Goal: Information Seeking & Learning: Learn about a topic

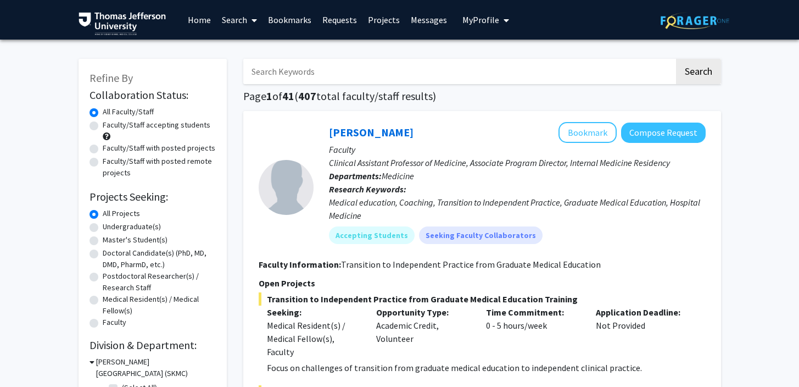
click at [136, 129] on label "Faculty/Staff accepting students" at bounding box center [157, 125] width 108 height 12
click at [110, 126] on input "Faculty/Staff accepting students" at bounding box center [106, 122] width 7 height 7
radio input "true"
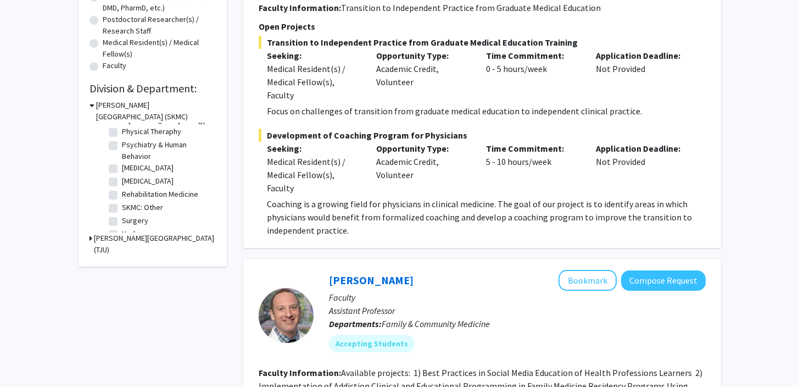
scroll to position [430, 0]
click at [122, 221] on label "Urology" at bounding box center [135, 222] width 26 height 12
click at [122, 221] on input "Urology" at bounding box center [125, 219] width 7 height 7
checkbox input "true"
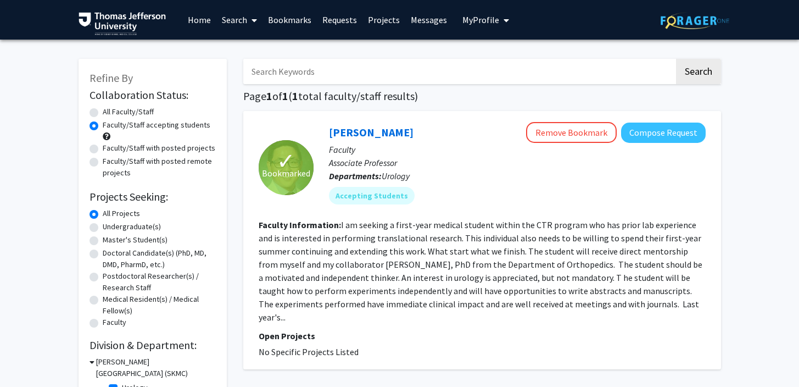
scroll to position [91, 0]
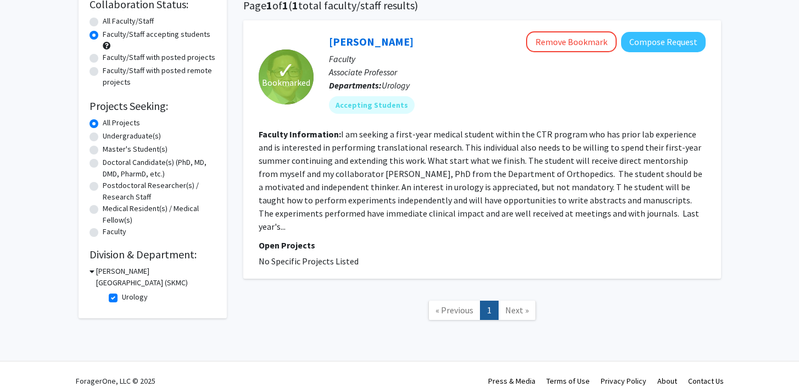
click at [122, 296] on label "Urology" at bounding box center [135, 297] width 26 height 12
click at [122, 296] on input "Urology" at bounding box center [125, 294] width 7 height 7
checkbox input "false"
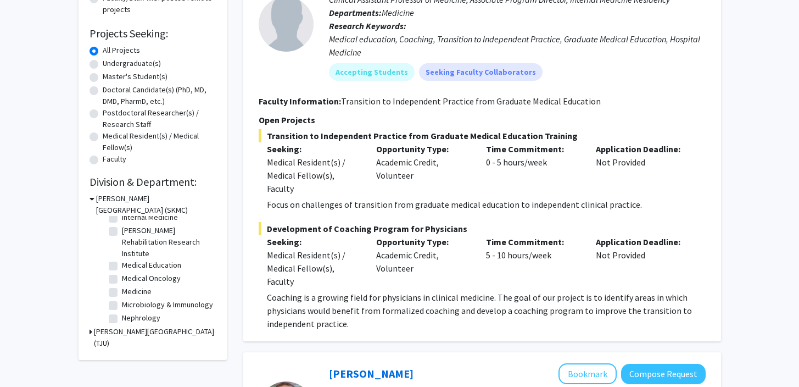
scroll to position [430, 0]
click at [122, 303] on label "Surgery" at bounding box center [135, 303] width 26 height 12
click at [122, 303] on input "Surgery" at bounding box center [125, 300] width 7 height 7
checkbox input "true"
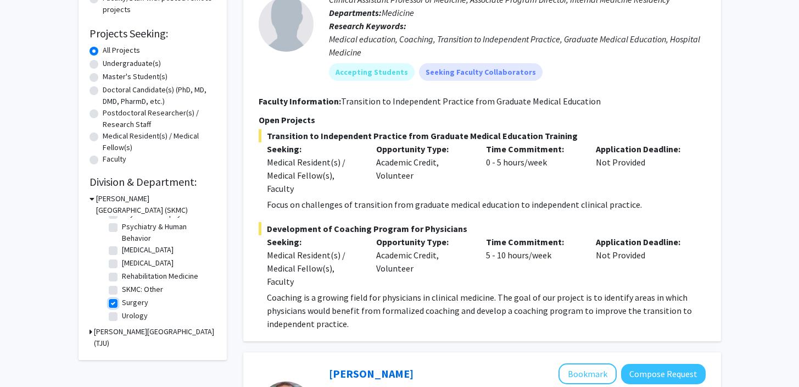
checkbox input "true"
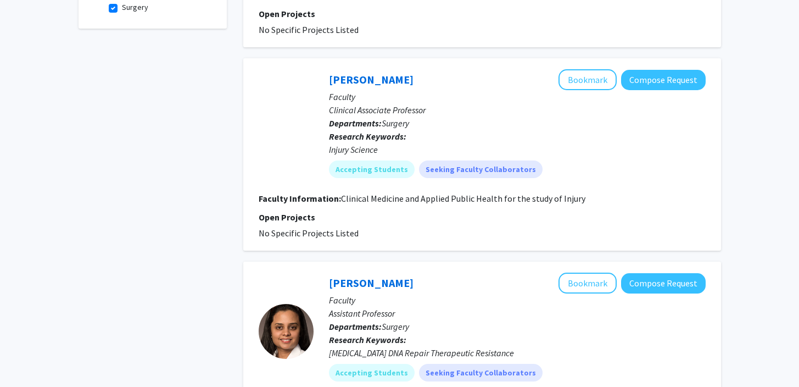
scroll to position [402, 0]
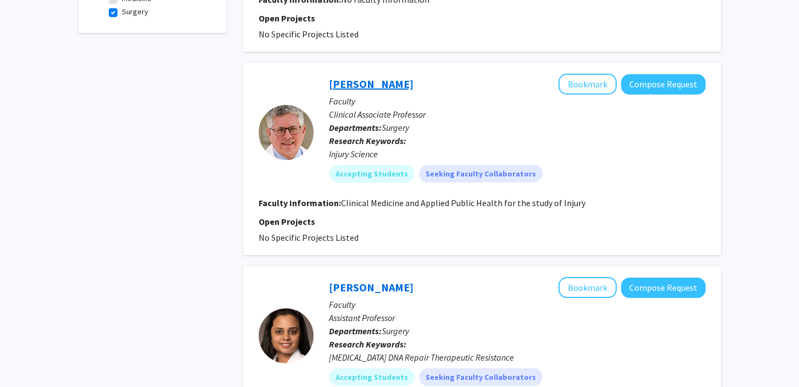
click at [352, 81] on link "Stanton Miller" at bounding box center [371, 84] width 85 height 14
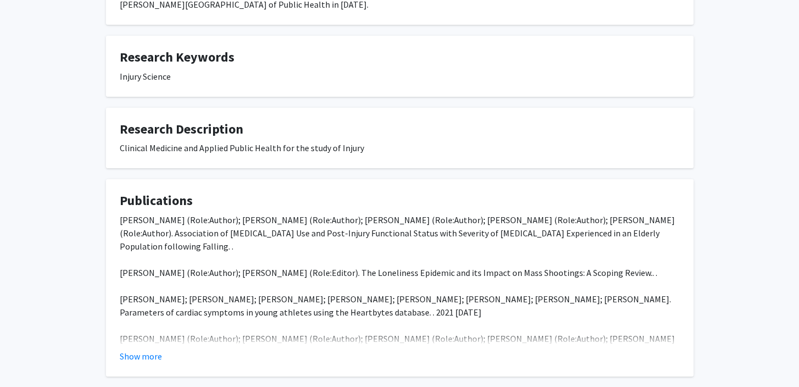
scroll to position [360, 0]
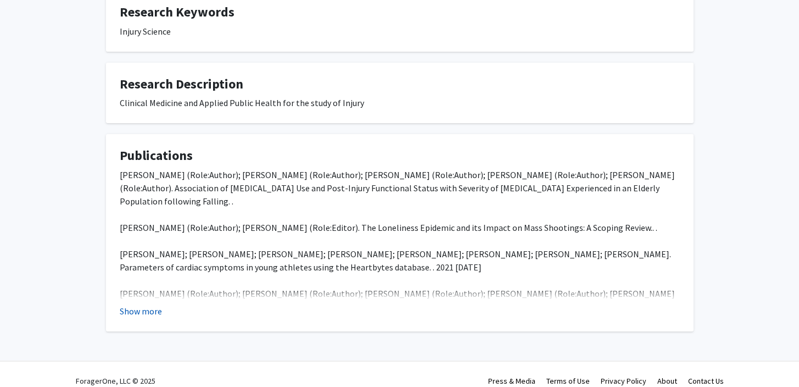
click at [149, 304] on button "Show more" at bounding box center [141, 310] width 42 height 13
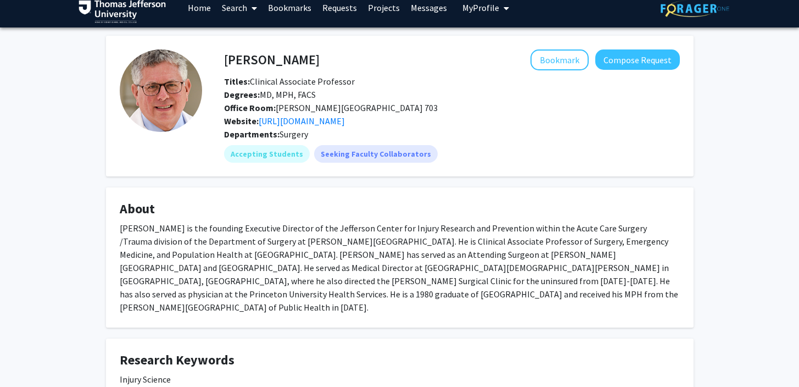
scroll to position [0, 0]
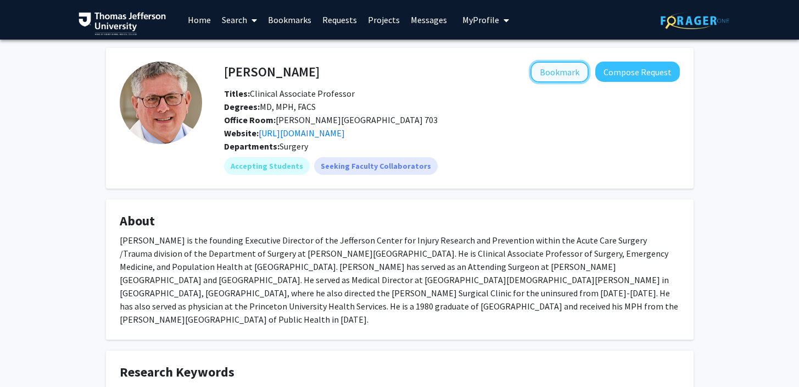
click at [547, 69] on button "Bookmark" at bounding box center [560, 72] width 58 height 21
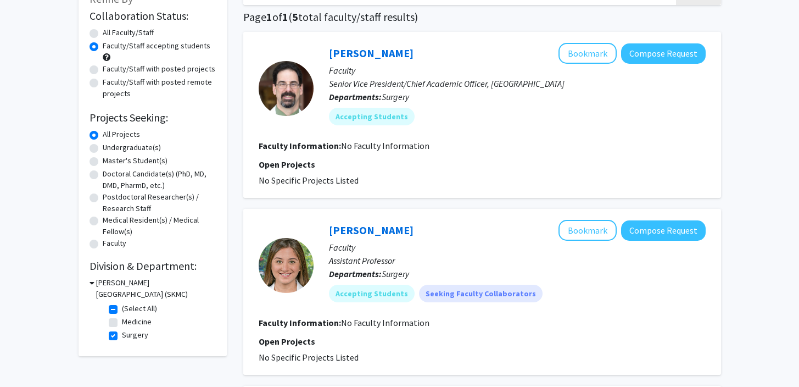
scroll to position [104, 0]
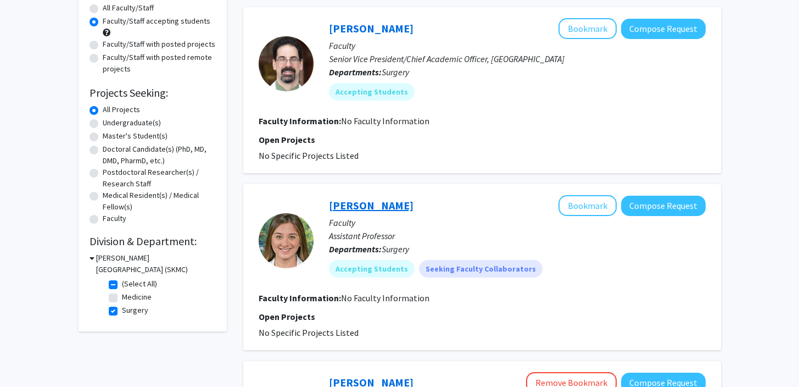
click at [342, 206] on link "Talar Tatarian" at bounding box center [371, 205] width 85 height 14
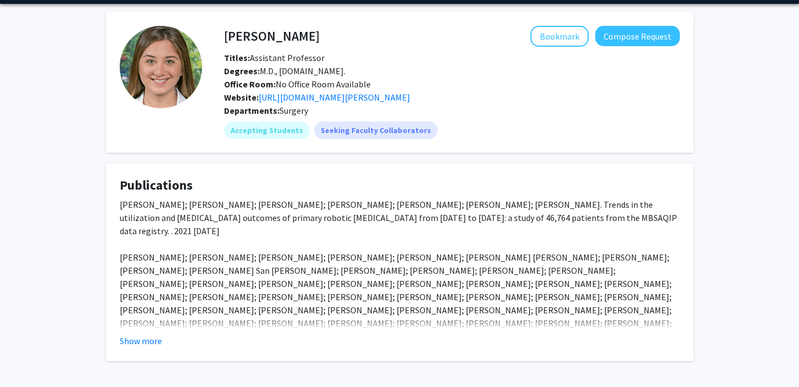
scroll to position [92, 0]
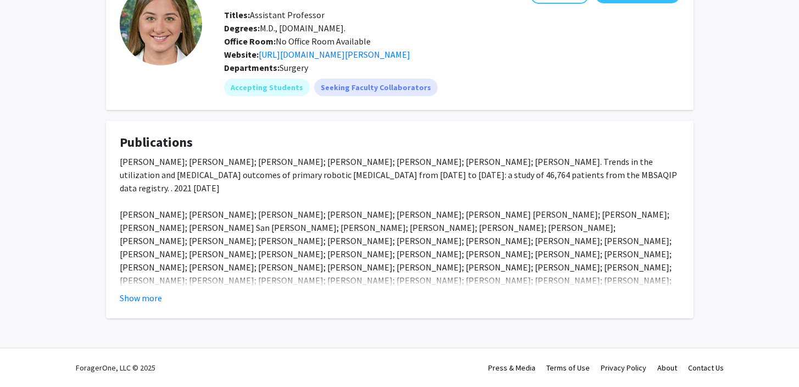
click at [156, 289] on fg-read-more "Talar Tatarian; Jie Yang; Junying Wang; Salvatore Docimo; Mark Talamini; Aurora…" at bounding box center [400, 229] width 560 height 149
click at [151, 295] on button "Show more" at bounding box center [141, 297] width 42 height 13
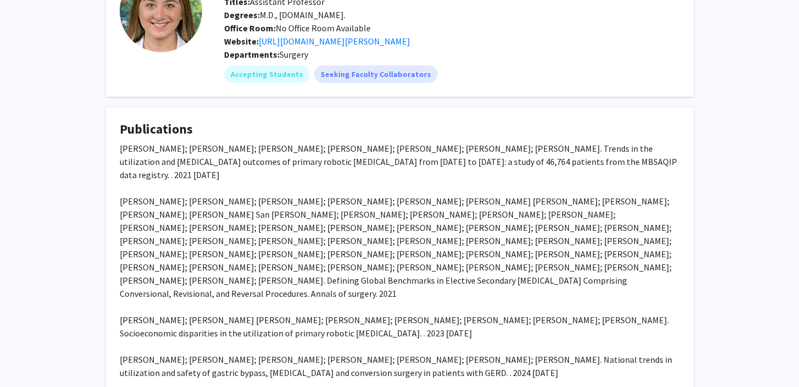
scroll to position [0, 0]
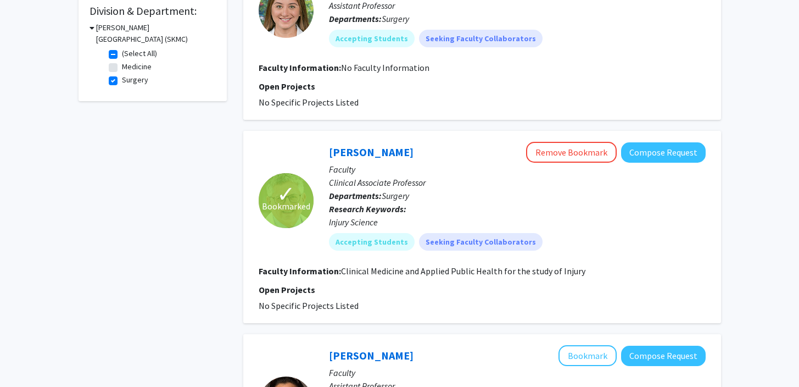
scroll to position [296, 0]
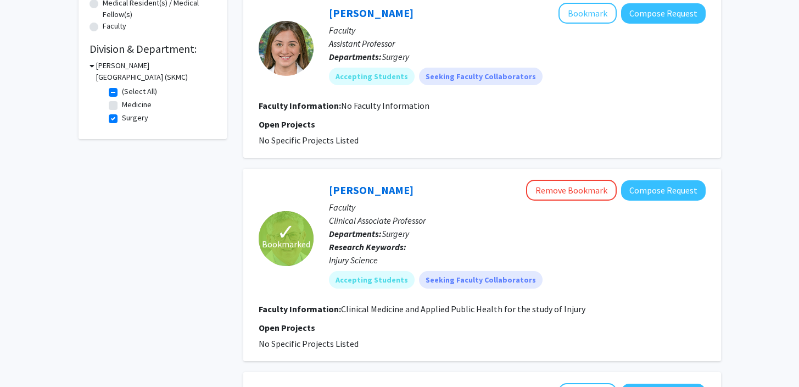
click at [122, 120] on label "Surgery" at bounding box center [135, 118] width 26 height 12
click at [122, 119] on input "Surgery" at bounding box center [125, 115] width 7 height 7
checkbox input "false"
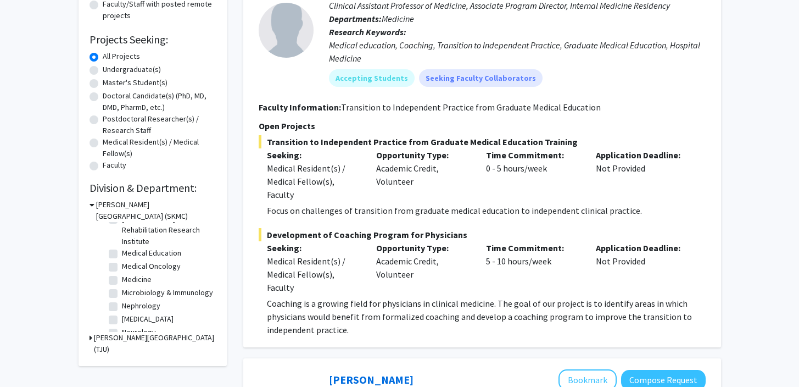
scroll to position [430, 0]
click at [122, 298] on label "SKMC: Other" at bounding box center [142, 296] width 41 height 12
click at [122, 297] on input "SKMC: Other" at bounding box center [125, 293] width 7 height 7
checkbox input "true"
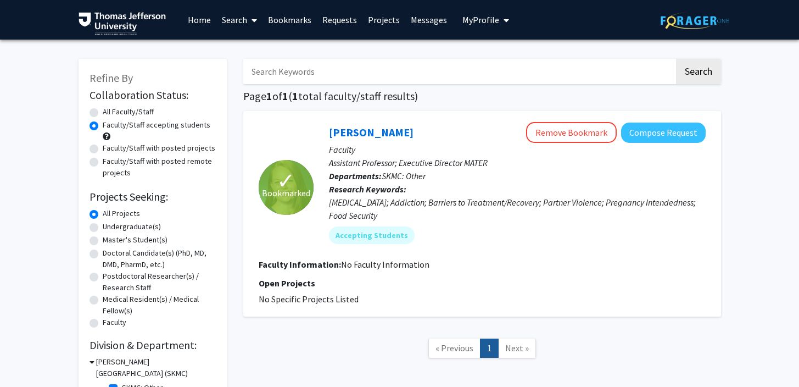
scroll to position [80, 0]
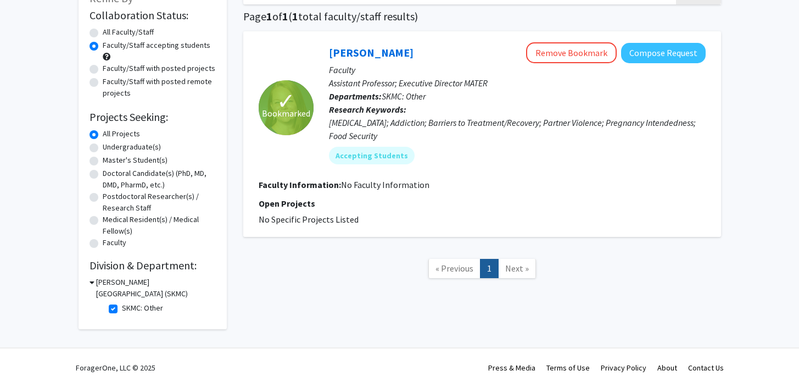
click at [122, 310] on label "SKMC: Other" at bounding box center [142, 308] width 41 height 12
click at [122, 309] on input "SKMC: Other" at bounding box center [125, 305] width 7 height 7
checkbox input "false"
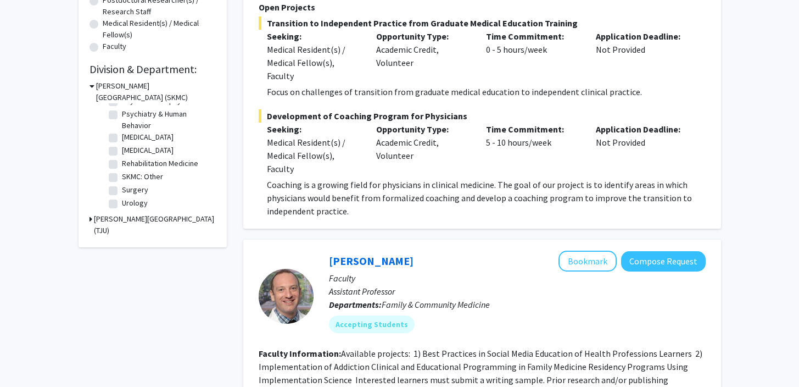
scroll to position [421, 0]
click at [122, 169] on label "Rehabilitation Medicine" at bounding box center [160, 164] width 76 height 12
click at [122, 165] on input "Rehabilitation Medicine" at bounding box center [125, 161] width 7 height 7
checkbox input "true"
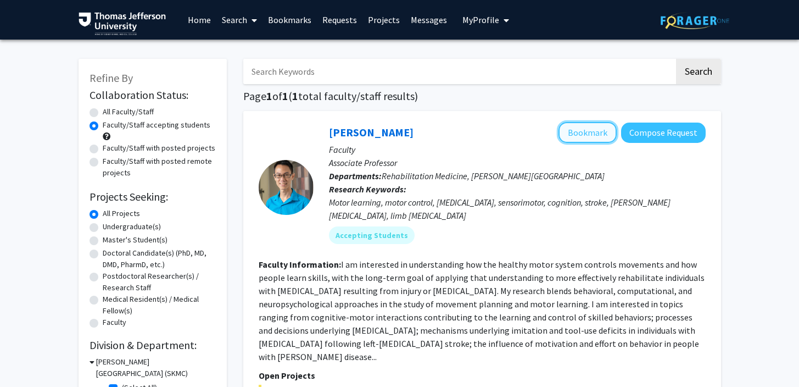
click at [579, 135] on button "Bookmark" at bounding box center [588, 132] width 58 height 21
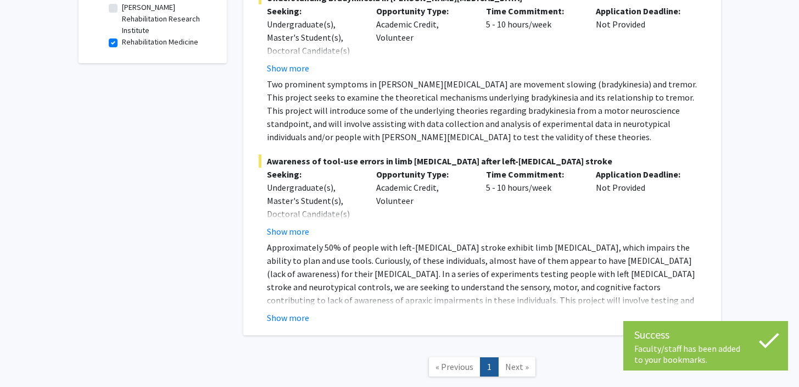
scroll to position [235, 0]
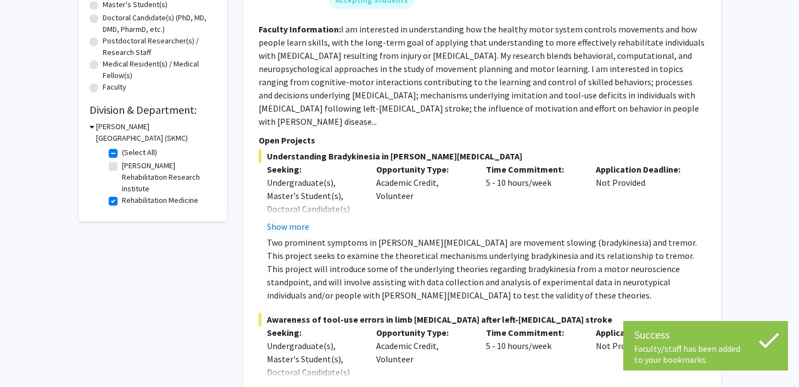
click at [122, 203] on label "Rehabilitation Medicine" at bounding box center [160, 201] width 76 height 12
click at [122, 202] on input "Rehabilitation Medicine" at bounding box center [125, 198] width 7 height 7
checkbox input "false"
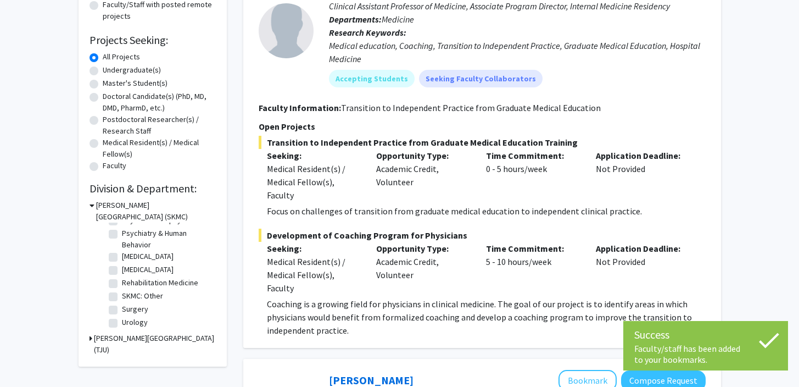
scroll to position [415, 0]
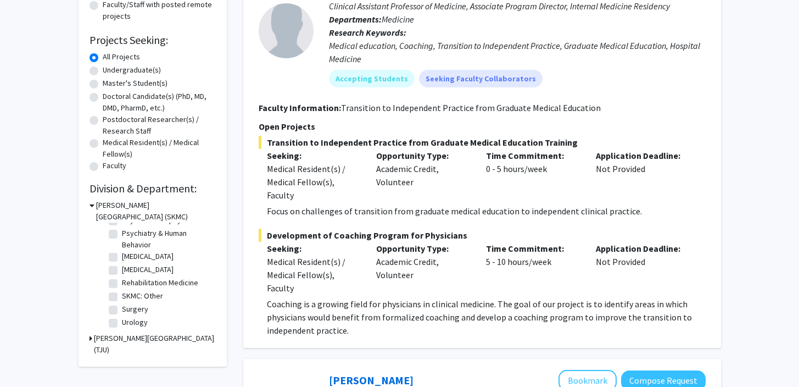
click at [122, 251] on label "Psychiatry & Human Behavior" at bounding box center [167, 238] width 91 height 23
click at [122, 235] on input "Psychiatry & Human Behavior" at bounding box center [125, 230] width 7 height 7
checkbox input "true"
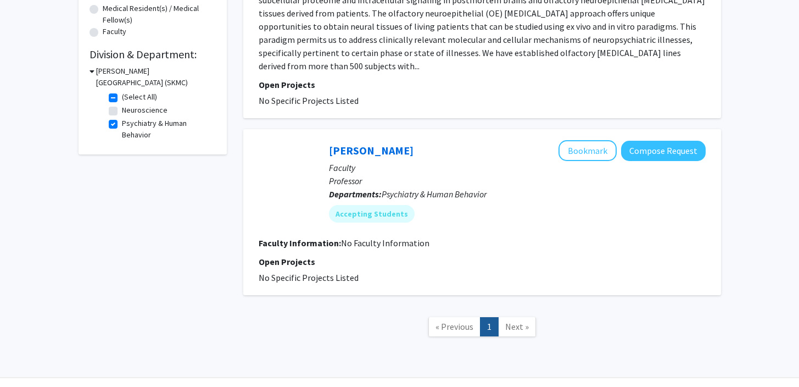
scroll to position [284, 0]
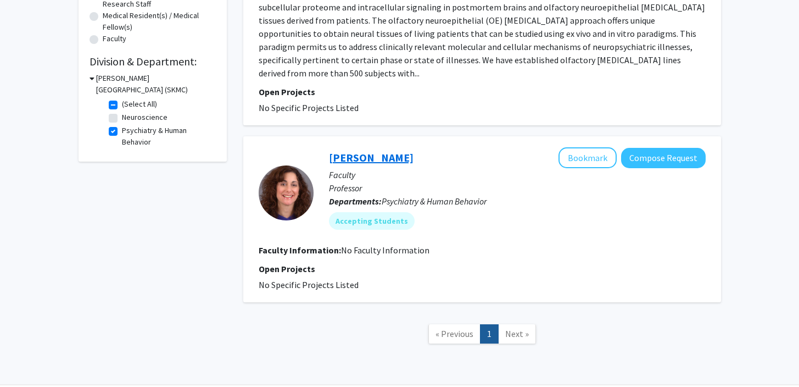
click at [349, 151] on link "Robin Casten" at bounding box center [371, 158] width 85 height 14
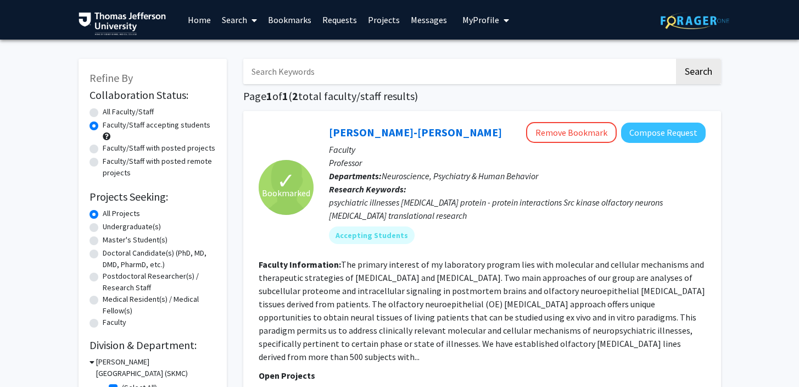
scroll to position [81, 0]
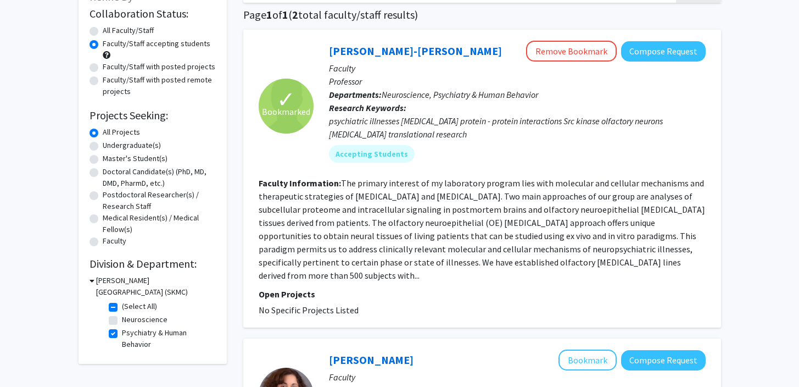
click at [117, 333] on fg-checkbox "Psychiatry & Human Behavior Psychiatry & Human Behavior" at bounding box center [161, 338] width 104 height 23
click at [122, 333] on label "Psychiatry & Human Behavior" at bounding box center [167, 338] width 91 height 23
click at [122, 333] on input "Psychiatry & Human Behavior" at bounding box center [125, 330] width 7 height 7
checkbox input "false"
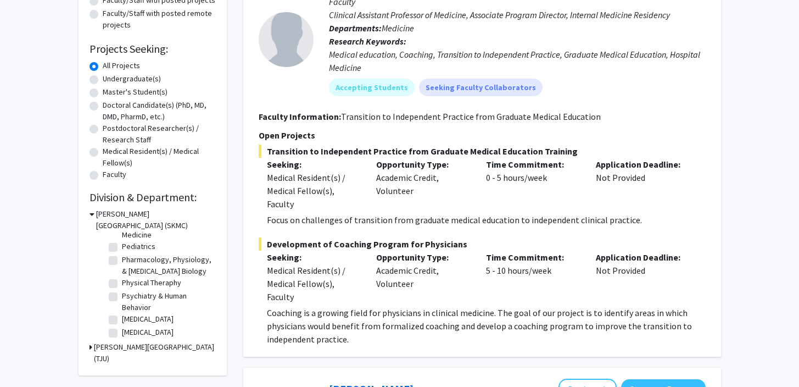
click at [122, 252] on label "Pediatrics" at bounding box center [139, 247] width 34 height 12
click at [122, 248] on input "Pediatrics" at bounding box center [125, 244] width 7 height 7
checkbox input "true"
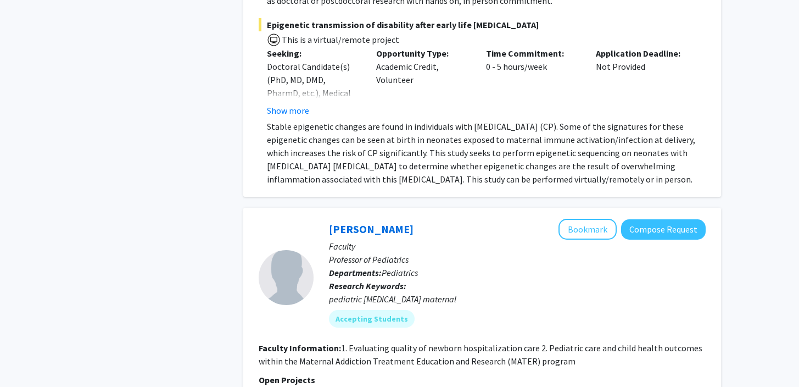
scroll to position [1340, 0]
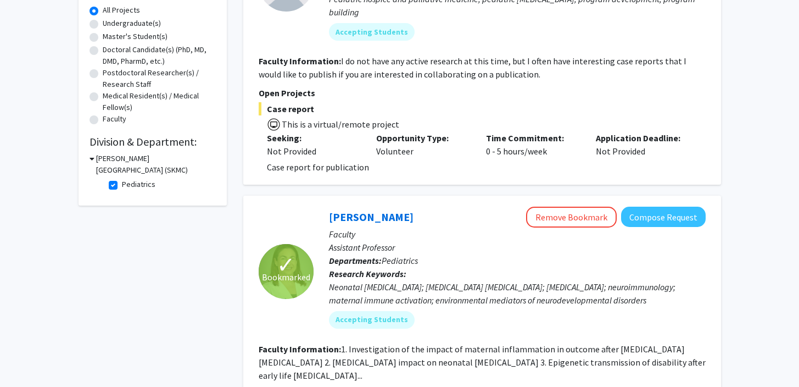
click at [122, 182] on label "Pediatrics" at bounding box center [139, 185] width 34 height 12
click at [122, 182] on input "Pediatrics" at bounding box center [125, 182] width 7 height 7
checkbox input "false"
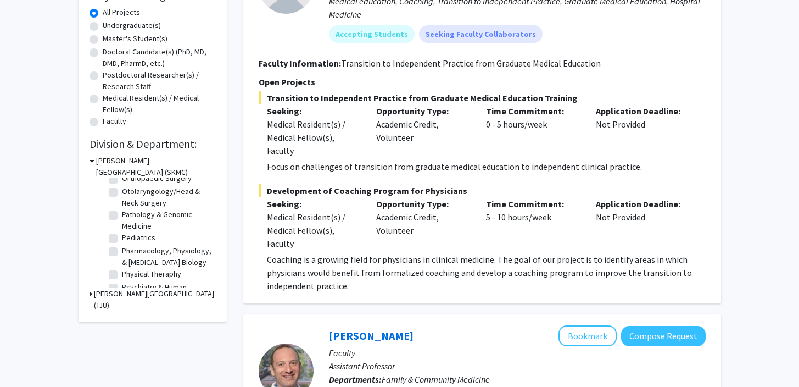
scroll to position [309, 0]
click at [122, 203] on label "Otolaryngology/Head & Neck Surgery" at bounding box center [167, 198] width 91 height 23
click at [122, 194] on input "Otolaryngology/Head & Neck Surgery" at bounding box center [125, 190] width 7 height 7
checkbox input "true"
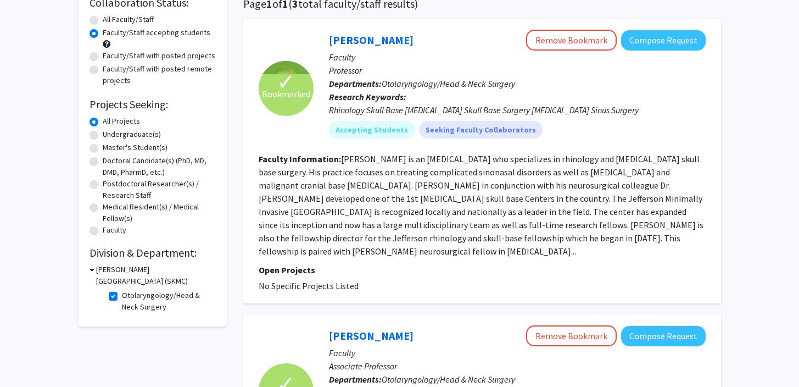
scroll to position [85, 0]
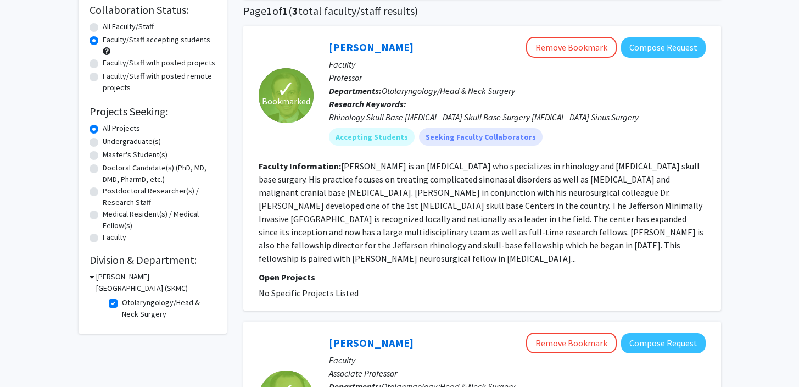
click at [122, 302] on label "Otolaryngology/Head & Neck Surgery" at bounding box center [167, 308] width 91 height 23
click at [122, 302] on input "Otolaryngology/Head & Neck Surgery" at bounding box center [125, 300] width 7 height 7
checkbox input "false"
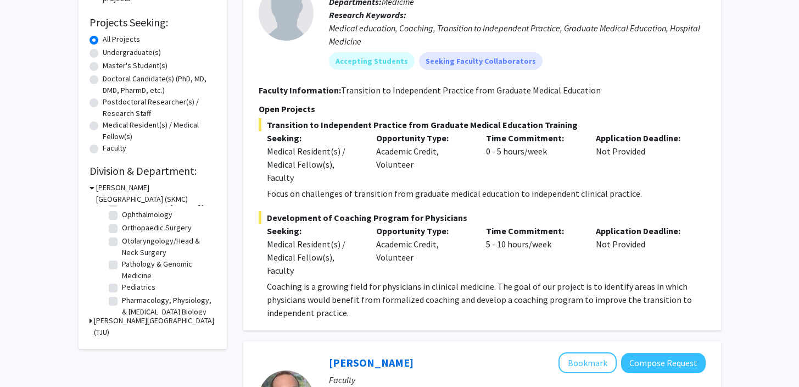
scroll to position [285, 0]
click at [122, 223] on label "Ophthalmology" at bounding box center [147, 218] width 51 height 12
click at [122, 219] on input "Ophthalmology" at bounding box center [125, 215] width 7 height 7
checkbox input "true"
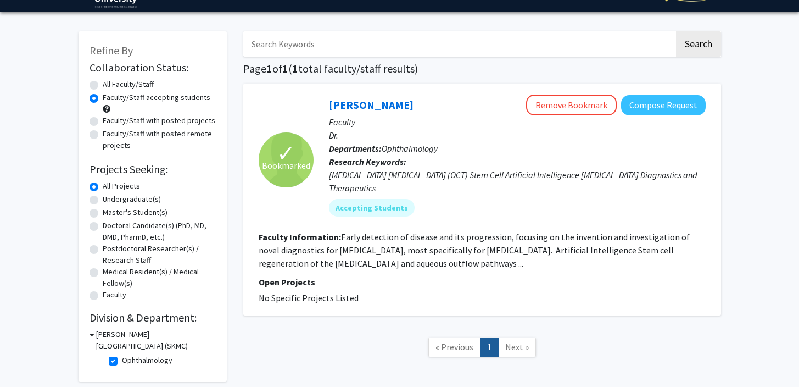
scroll to position [31, 0]
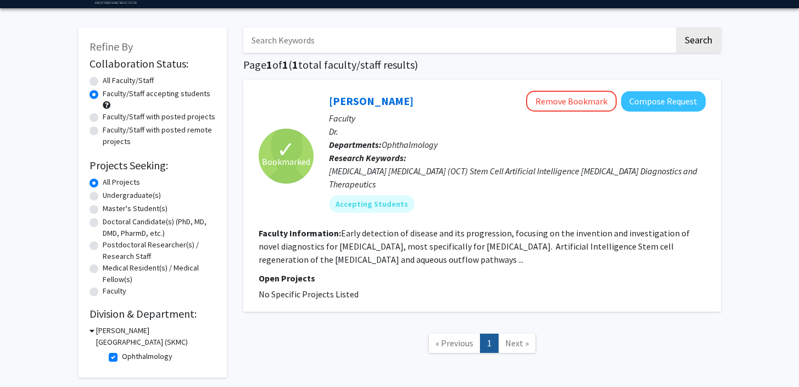
click at [122, 357] on label "Ophthalmology" at bounding box center [147, 357] width 51 height 12
click at [122, 357] on input "Ophthalmology" at bounding box center [125, 354] width 7 height 7
checkbox input "false"
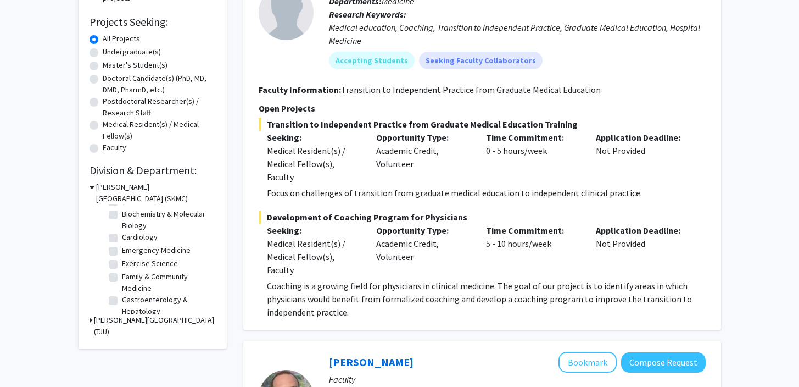
click at [122, 240] on label "Cardiology" at bounding box center [140, 237] width 36 height 12
click at [122, 238] on input "Cardiology" at bounding box center [125, 234] width 7 height 7
checkbox input "true"
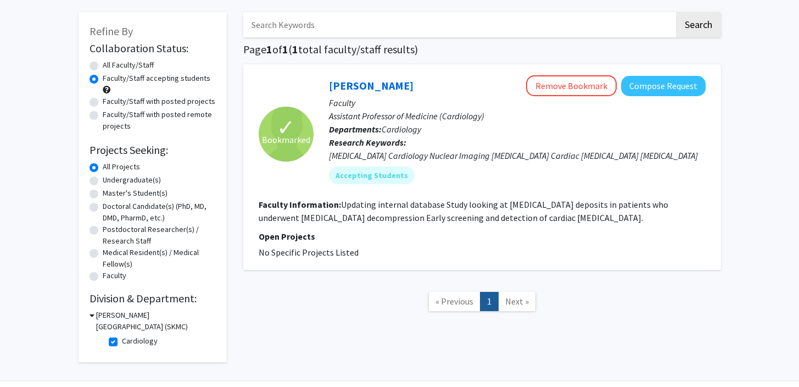
click at [122, 345] on label "Cardiology" at bounding box center [140, 341] width 36 height 12
click at [122, 342] on input "Cardiology" at bounding box center [125, 338] width 7 height 7
checkbox input "false"
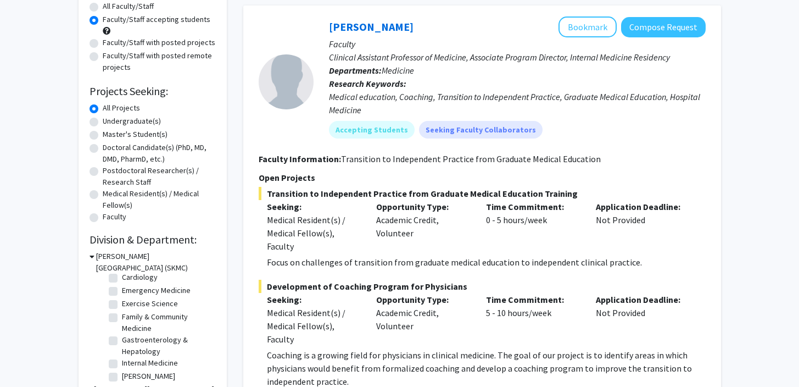
click at [122, 320] on label "Family & Community Medicine" at bounding box center [167, 322] width 91 height 23
click at [122, 318] on input "Family & Community Medicine" at bounding box center [125, 314] width 7 height 7
checkbox input "true"
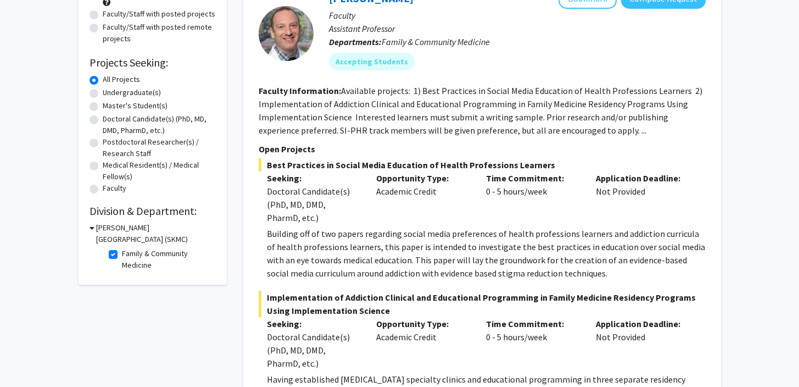
click at [122, 253] on label "Family & Community Medicine" at bounding box center [167, 259] width 91 height 23
click at [122, 253] on input "Family & Community Medicine" at bounding box center [125, 251] width 7 height 7
checkbox input "false"
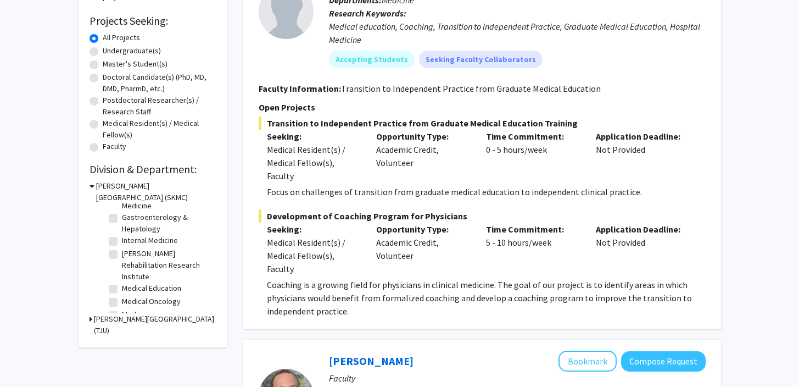
click at [122, 253] on label "Jefferson Moss Rehabilitation Research Institute" at bounding box center [167, 265] width 91 height 35
click at [122, 253] on input "Jefferson Moss Rehabilitation Research Institute" at bounding box center [125, 251] width 7 height 7
checkbox input "true"
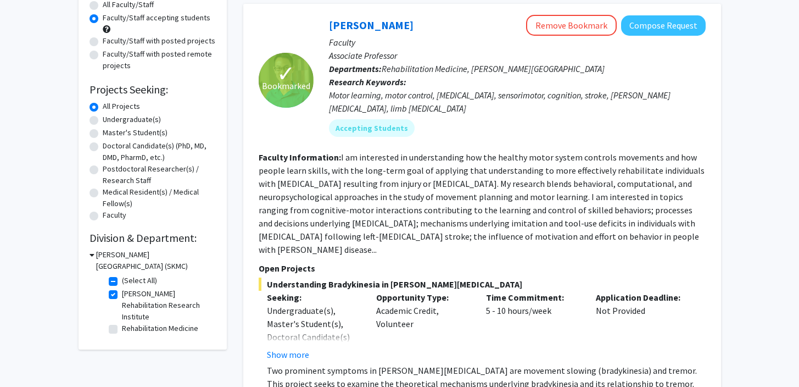
click at [122, 293] on label "Jefferson Moss Rehabilitation Research Institute" at bounding box center [167, 305] width 91 height 35
click at [122, 293] on input "Jefferson Moss Rehabilitation Research Institute" at bounding box center [125, 291] width 7 height 7
checkbox input "false"
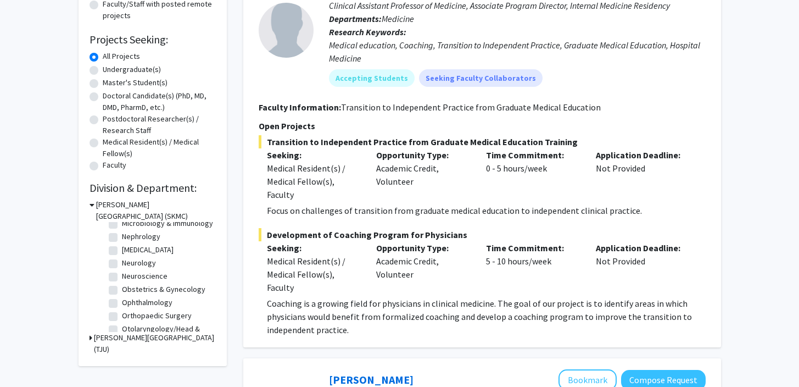
click at [122, 269] on label "Neurology" at bounding box center [139, 263] width 34 height 12
click at [122, 264] on input "Neurology" at bounding box center [125, 260] width 7 height 7
checkbox input "true"
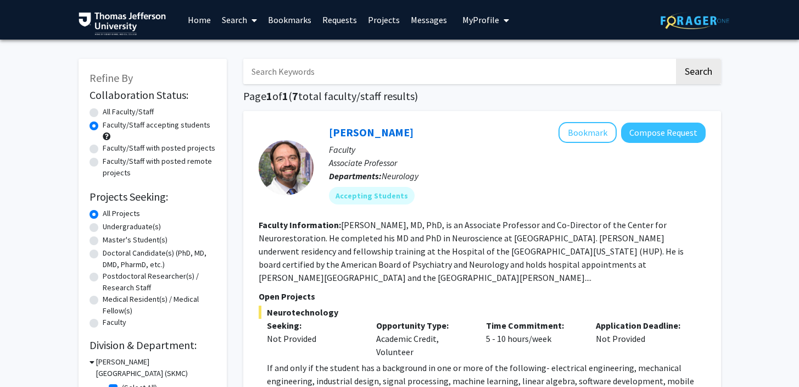
click at [232, 18] on link "Search" at bounding box center [239, 20] width 46 height 38
click at [241, 73] on span "Students" at bounding box center [249, 73] width 67 height 22
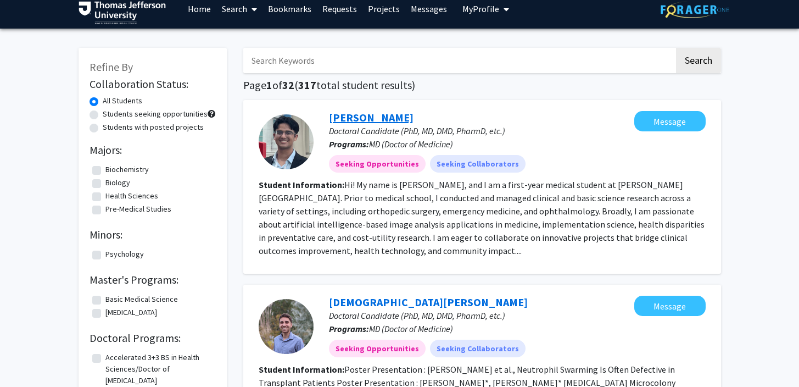
click at [354, 118] on link "Viraj Deshpande" at bounding box center [371, 117] width 85 height 14
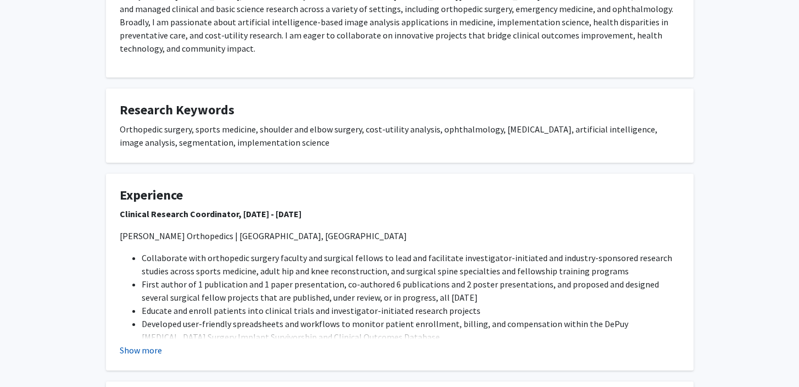
click at [142, 348] on button "Show more" at bounding box center [141, 349] width 42 height 13
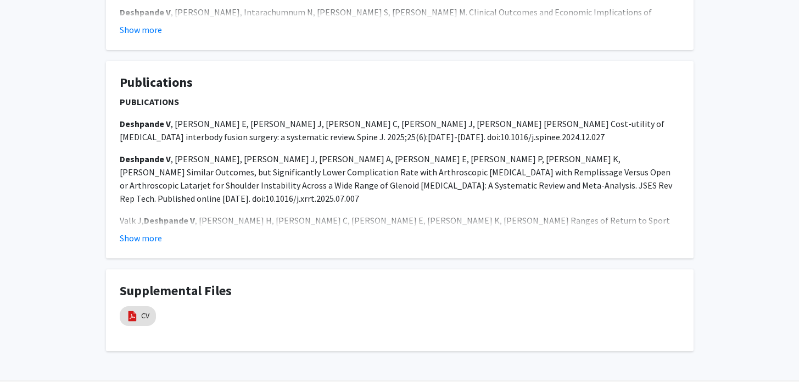
scroll to position [1467, 0]
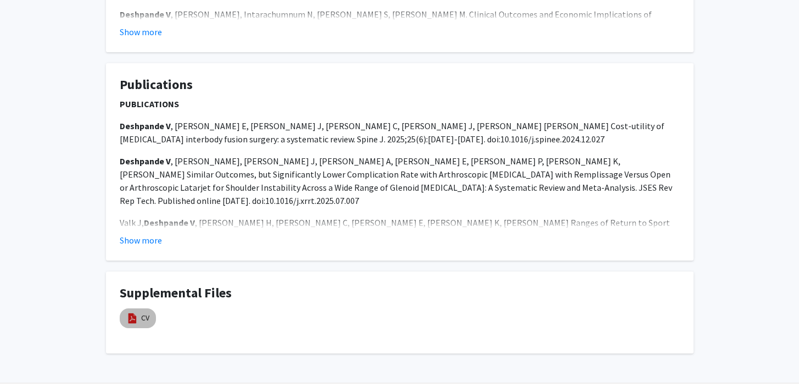
click at [140, 308] on mat-chip "CV" at bounding box center [138, 318] width 36 height 20
click at [131, 312] on img at bounding box center [132, 318] width 12 height 12
click at [281, 305] on div "Supplemental Files CV" at bounding box center [400, 312] width 560 height 54
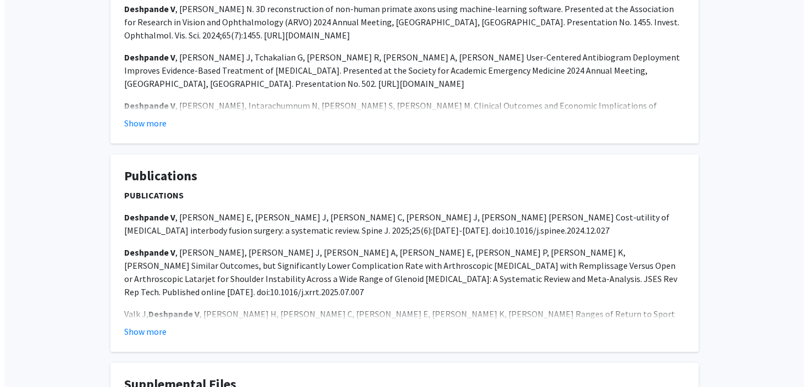
scroll to position [1455, 0]
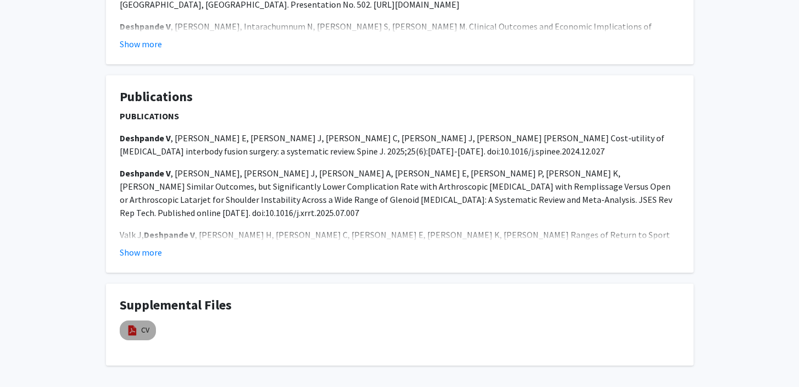
click at [146, 320] on mat-chip "CV" at bounding box center [138, 330] width 36 height 20
click at [145, 324] on link "CV" at bounding box center [145, 330] width 8 height 12
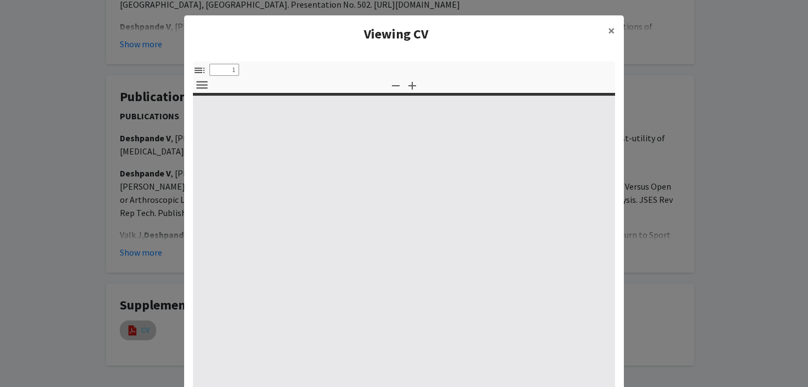
select select "custom"
type input "0"
select select "custom"
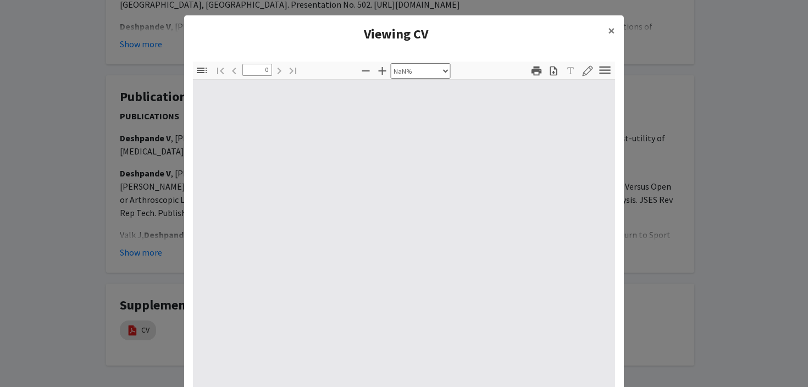
type input "1"
select select "auto"
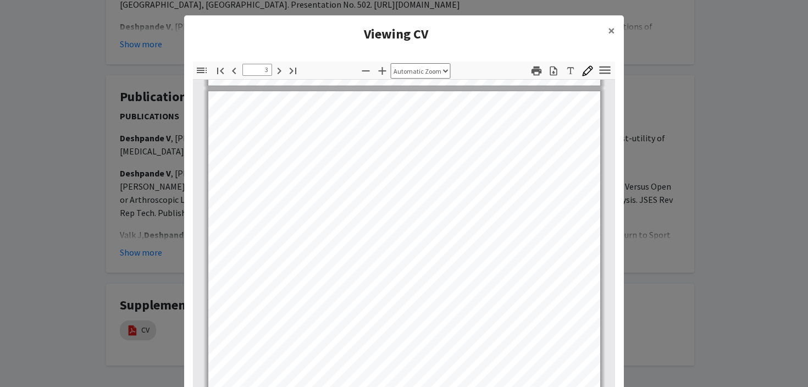
scroll to position [1022, 0]
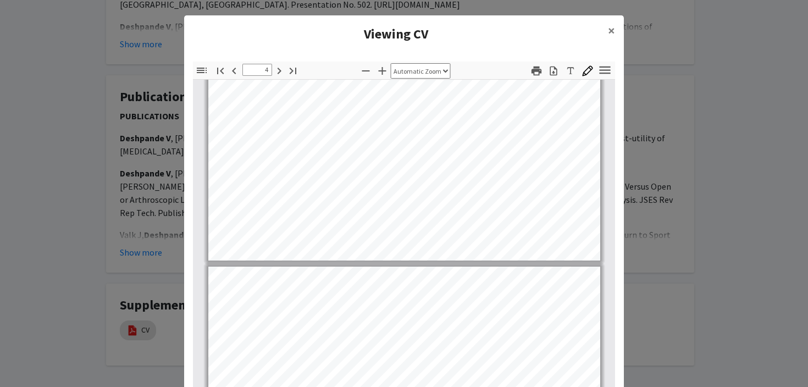
type input "5"
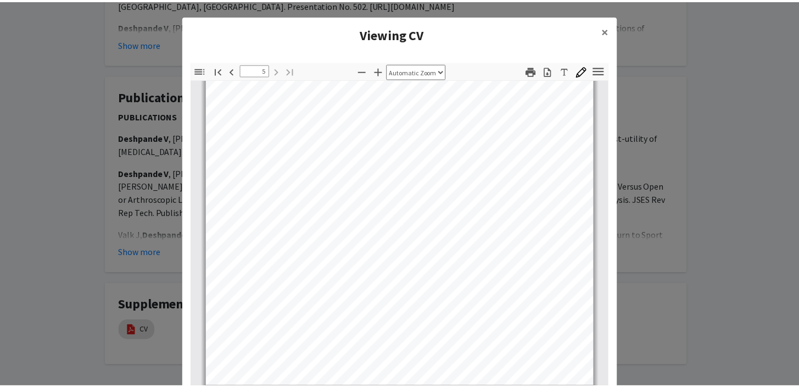
scroll to position [2257, 0]
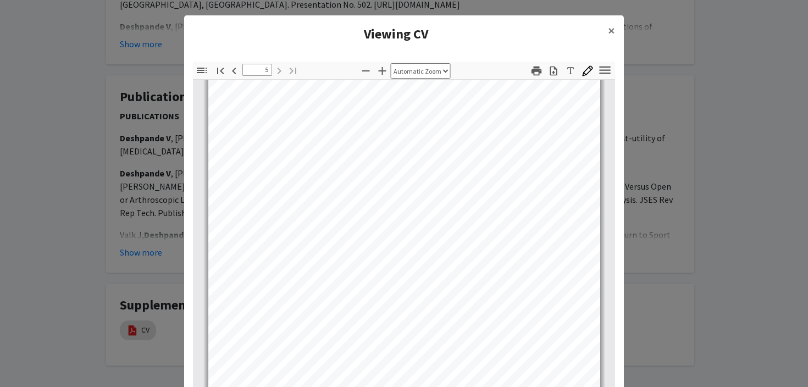
click at [680, 299] on modal-container "Viewing CV × Thumbnails Document Outline Attachments Layers Current Outline Ite…" at bounding box center [404, 193] width 808 height 387
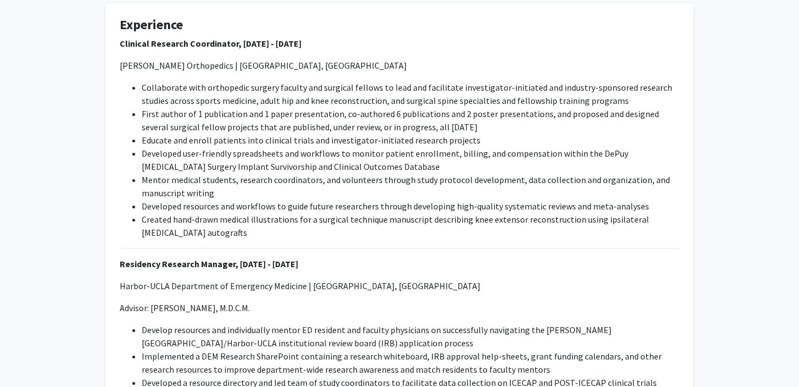
scroll to position [0, 0]
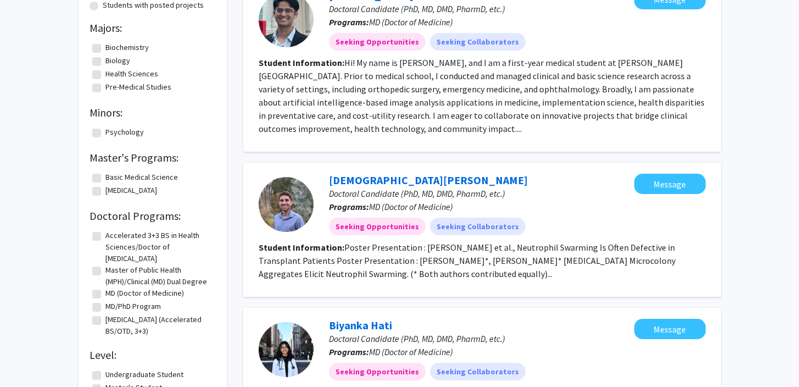
scroll to position [134, 0]
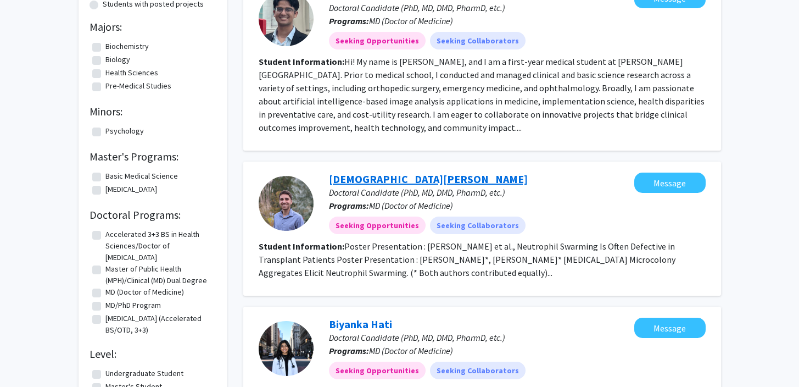
click at [369, 176] on link "Christian Godfrey" at bounding box center [428, 179] width 199 height 14
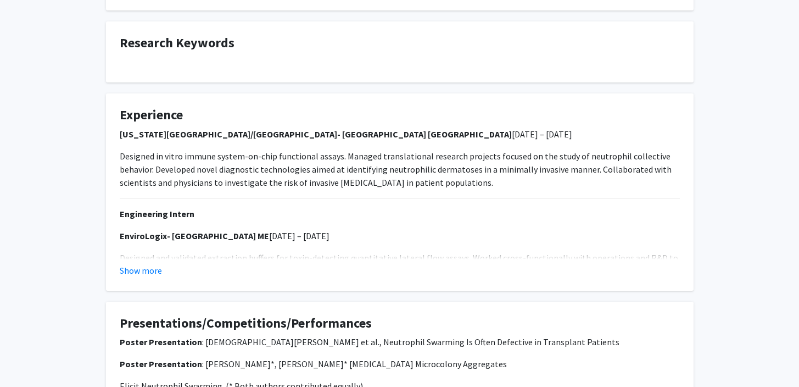
scroll to position [159, 0]
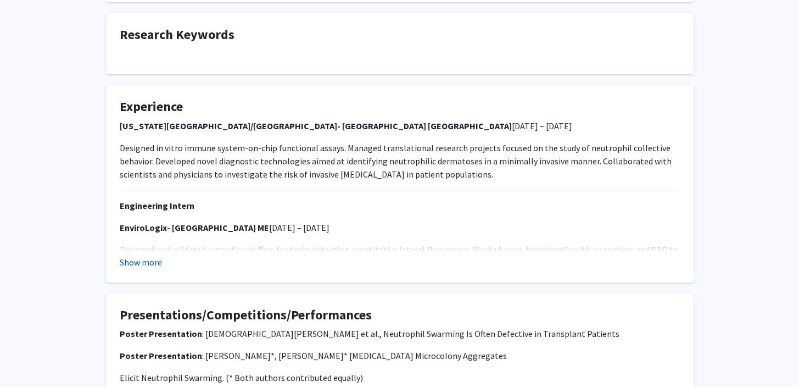
click at [152, 264] on button "Show more" at bounding box center [141, 262] width 42 height 13
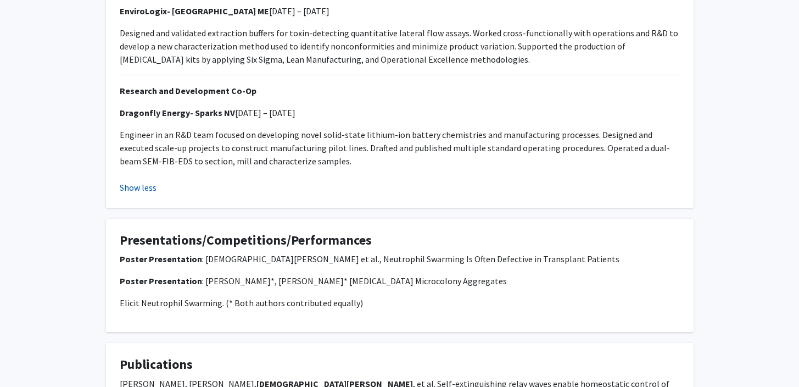
scroll to position [519, 0]
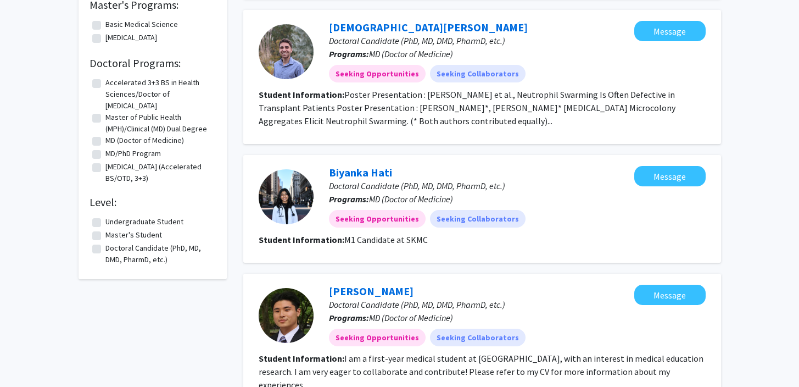
scroll to position [287, 0]
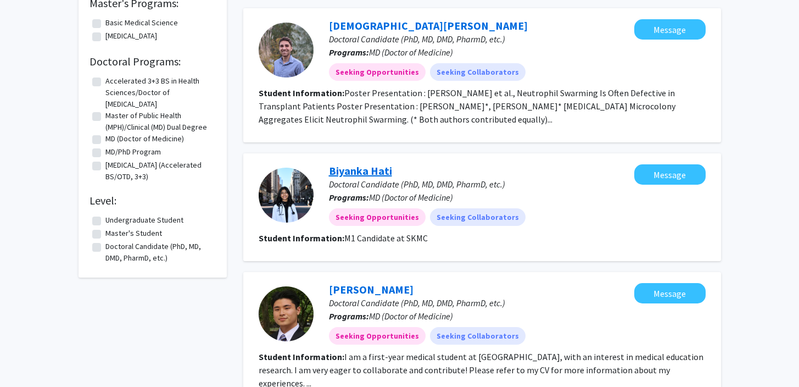
click at [358, 174] on link "Biyanka Hati" at bounding box center [360, 171] width 63 height 14
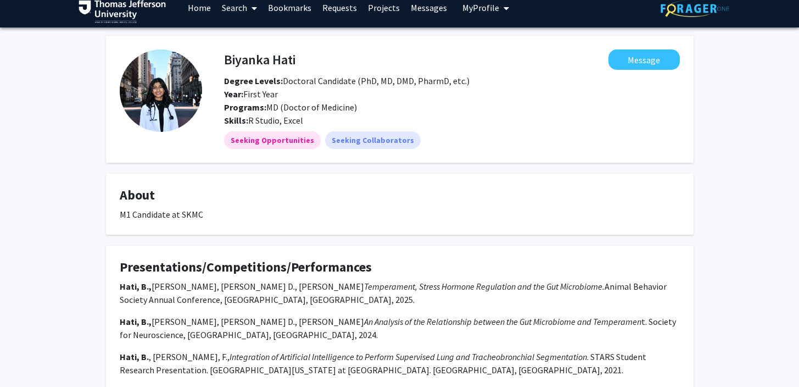
scroll to position [92, 0]
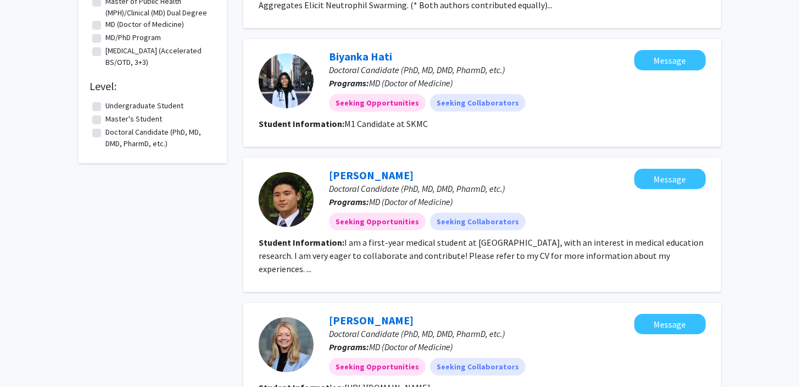
scroll to position [403, 0]
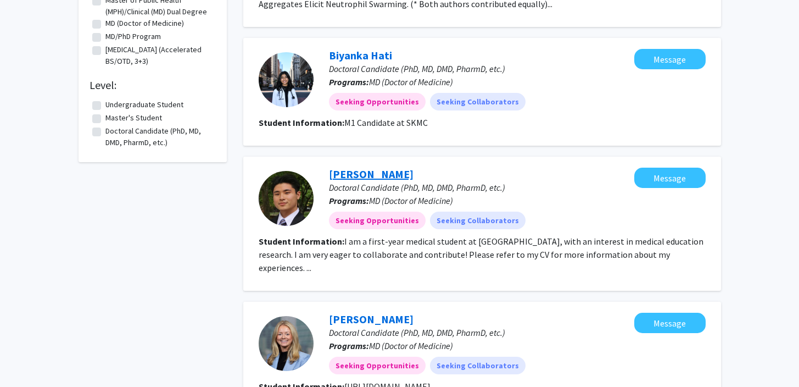
click at [353, 171] on link "Joshua Kim" at bounding box center [371, 174] width 85 height 14
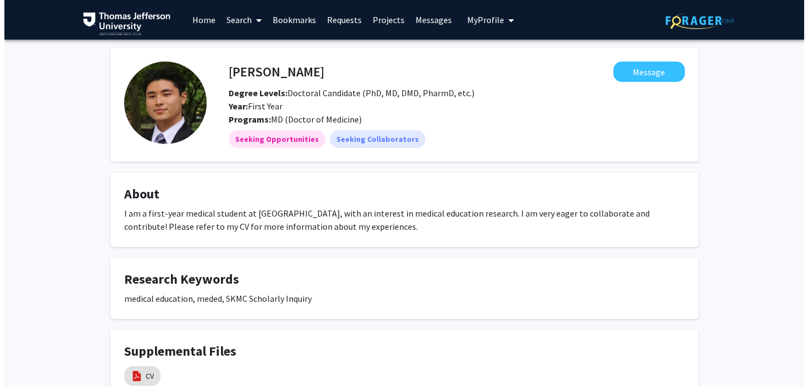
scroll to position [93, 0]
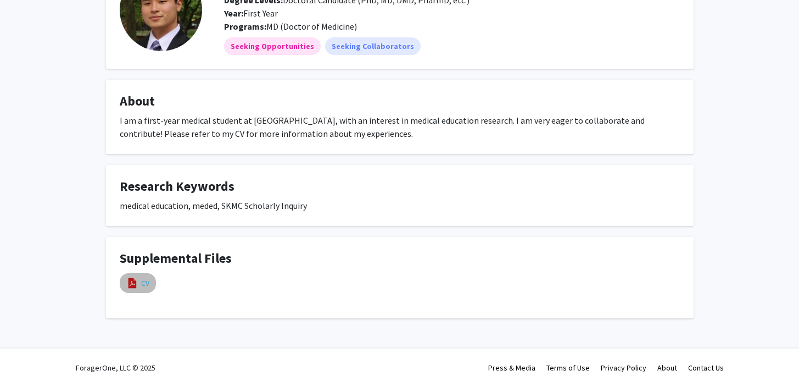
click at [142, 286] on link "CV" at bounding box center [145, 283] width 8 height 12
select select "custom"
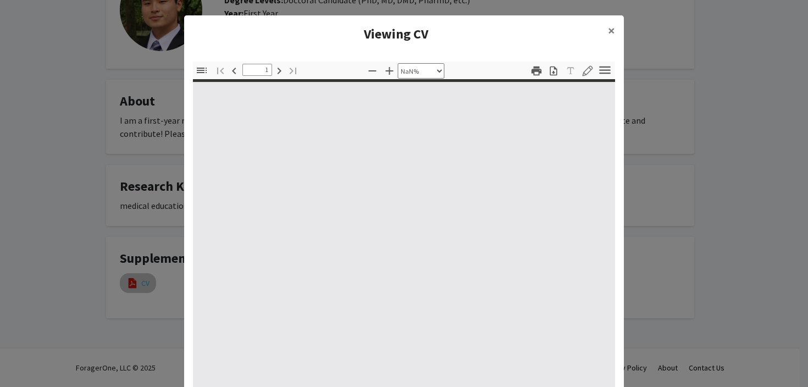
type input "0"
select select "custom"
type input "1"
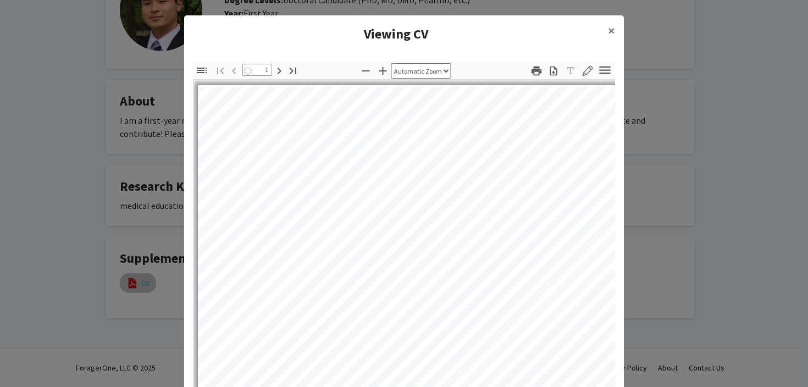
select select "auto"
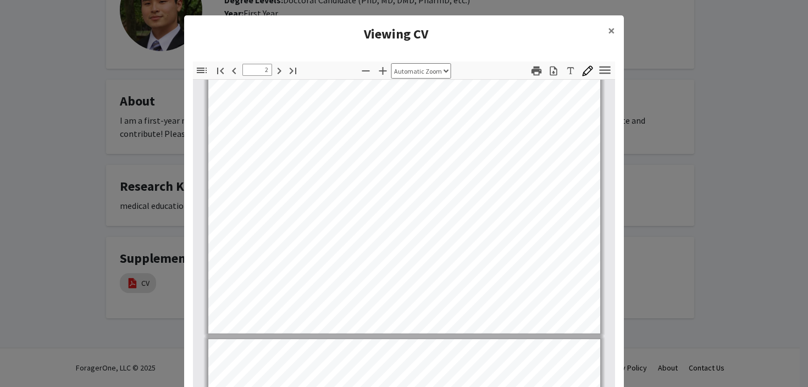
type input "3"
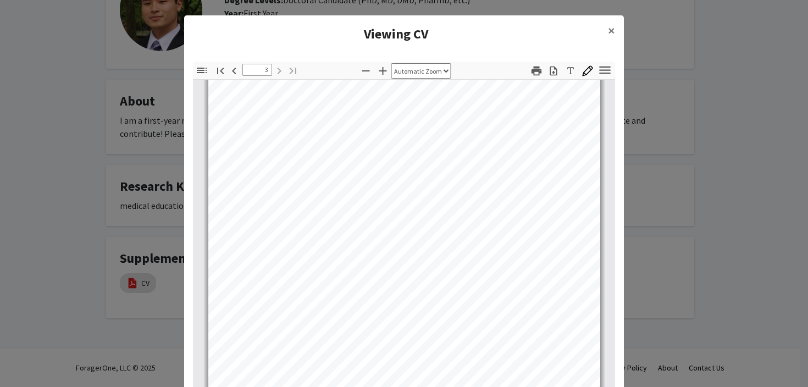
scroll to position [1193, 0]
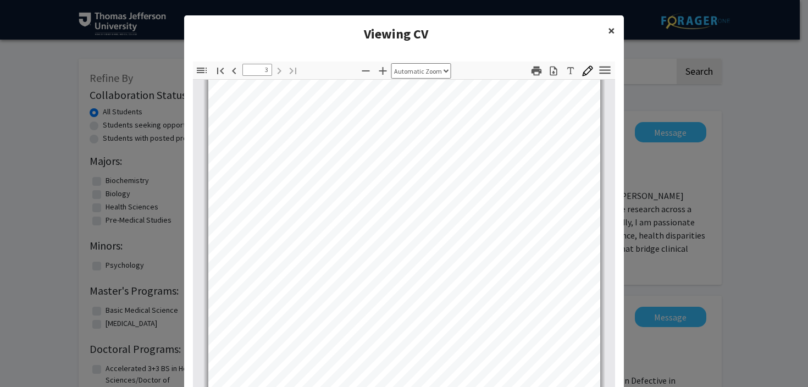
click at [608, 31] on span "×" at bounding box center [611, 30] width 7 height 17
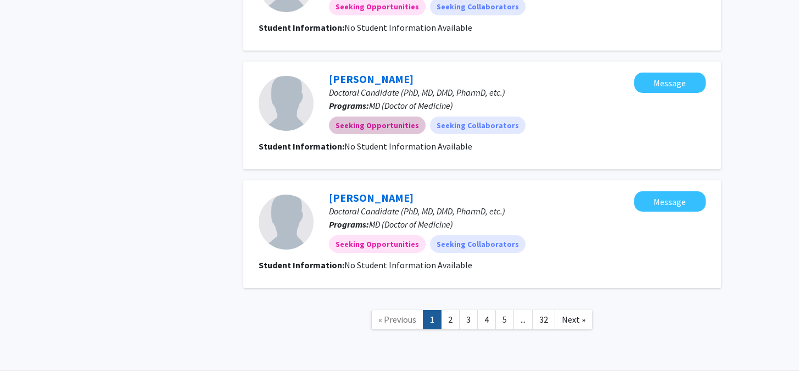
scroll to position [1126, 0]
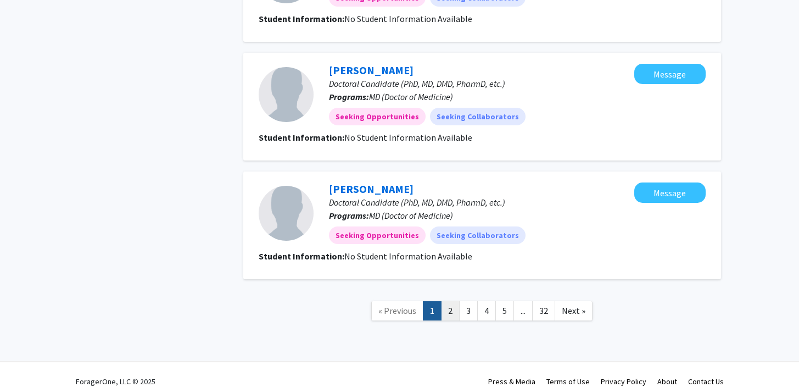
click at [457, 301] on link "2" at bounding box center [450, 310] width 19 height 19
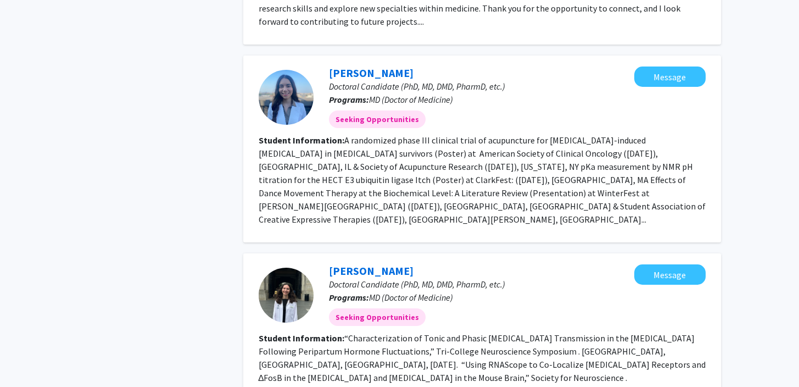
scroll to position [1613, 0]
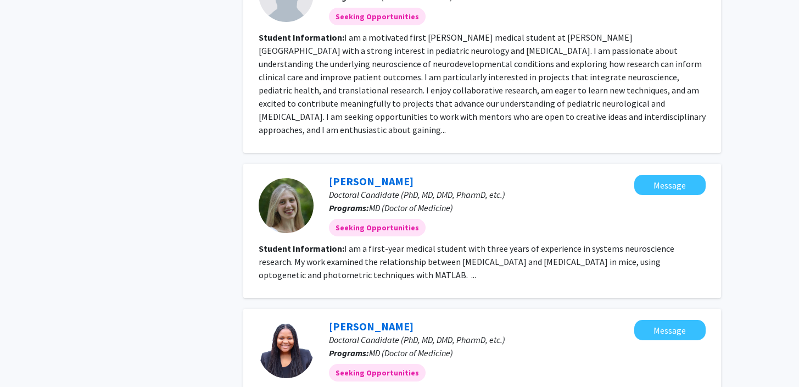
scroll to position [1404, 0]
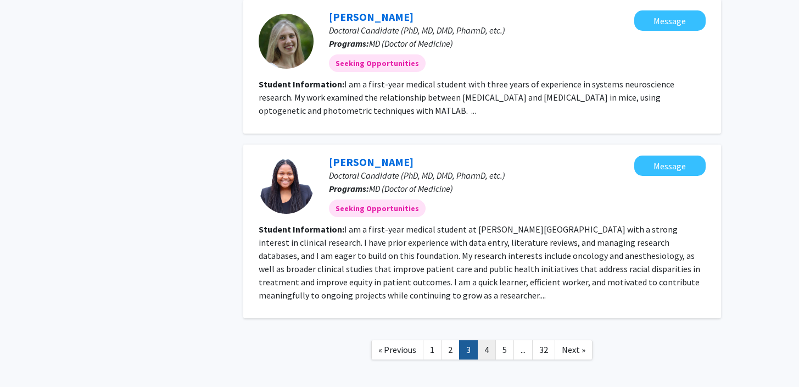
click at [484, 340] on link "4" at bounding box center [486, 349] width 19 height 19
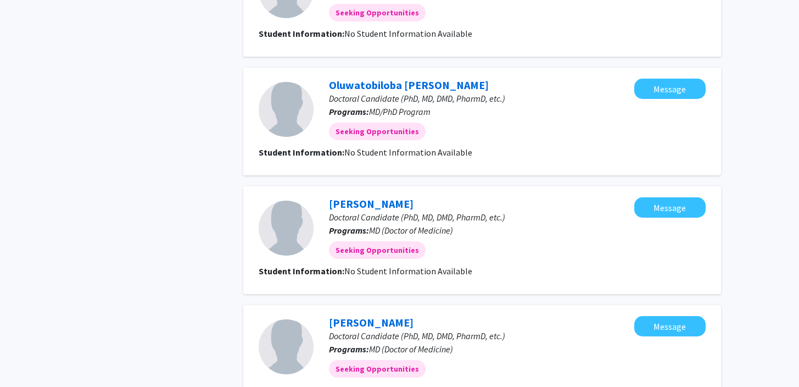
scroll to position [1153, 0]
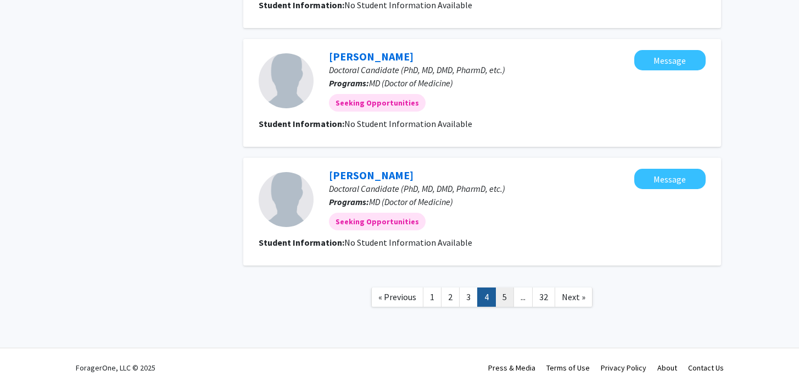
click at [499, 303] on link "5" at bounding box center [505, 296] width 19 height 19
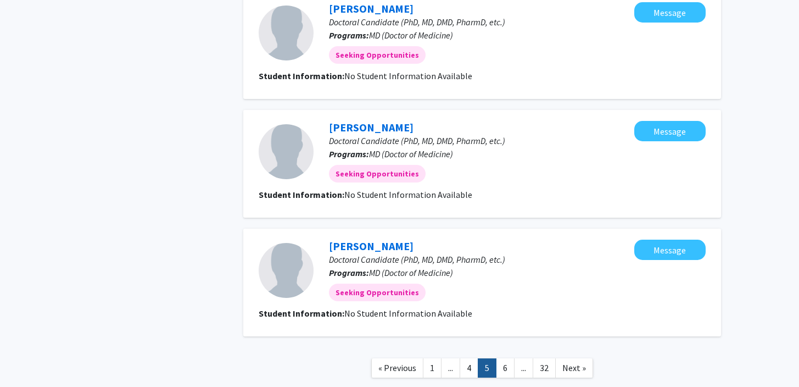
scroll to position [1008, 0]
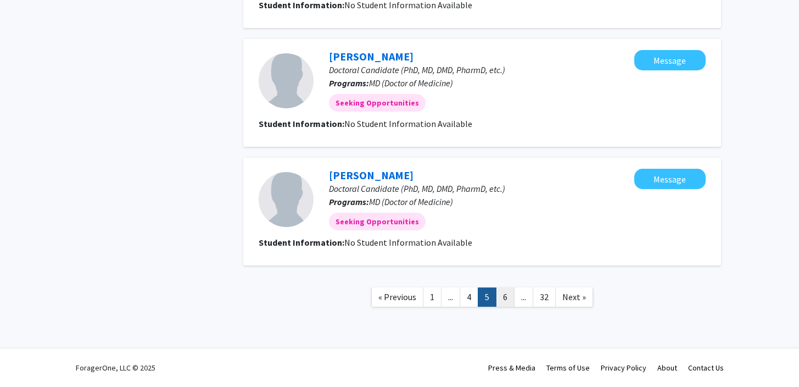
click at [502, 297] on link "6" at bounding box center [505, 296] width 19 height 19
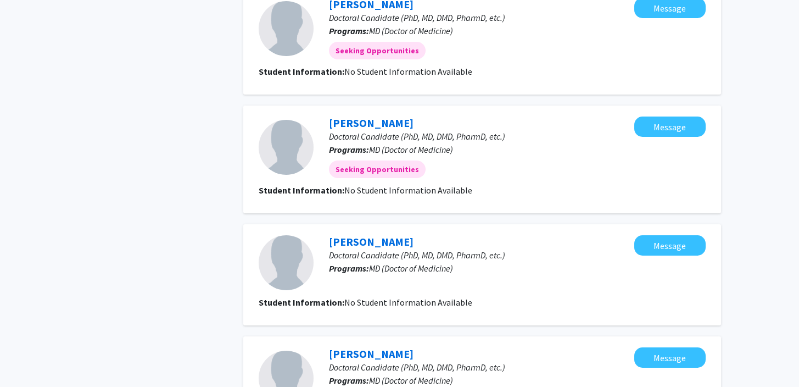
scroll to position [1002, 0]
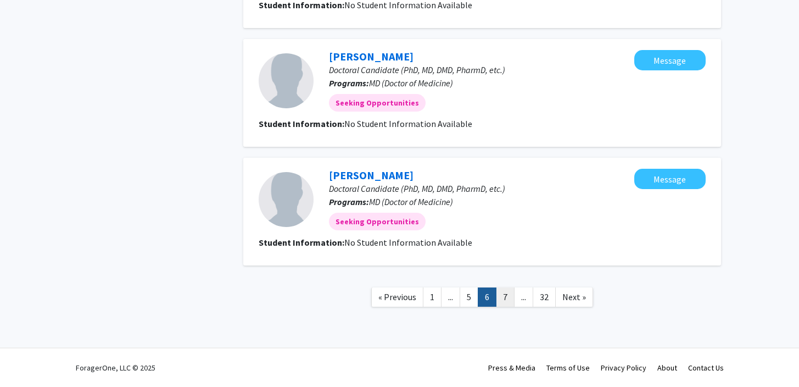
click at [510, 297] on link "7" at bounding box center [505, 296] width 19 height 19
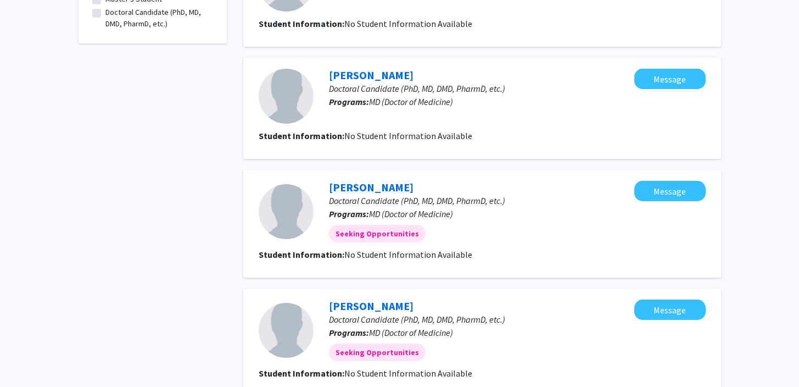
scroll to position [1002, 0]
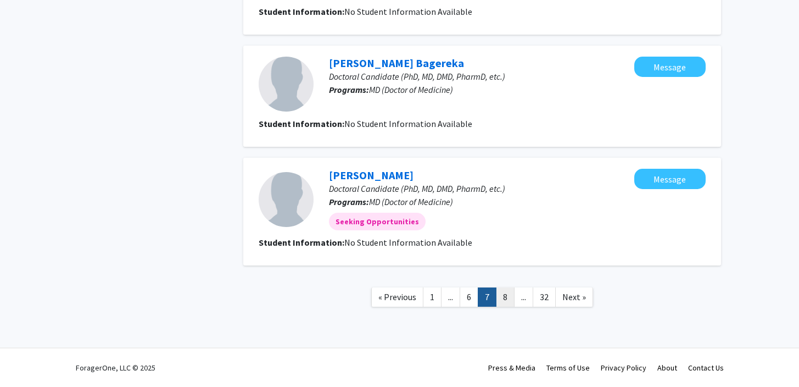
click at [508, 296] on link "8" at bounding box center [505, 296] width 19 height 19
click at [508, 296] on link "9" at bounding box center [505, 296] width 19 height 19
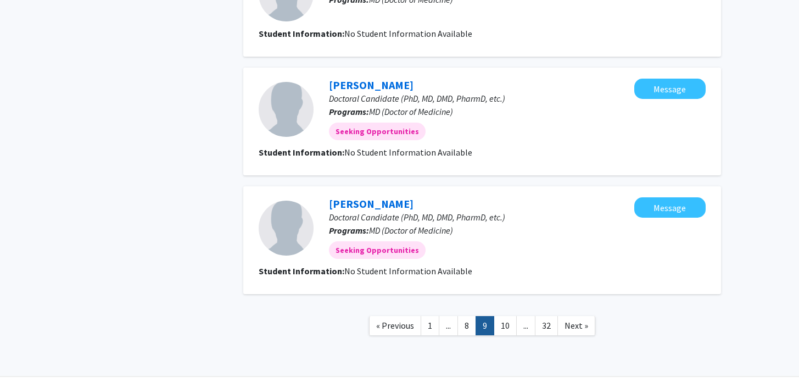
scroll to position [1015, 0]
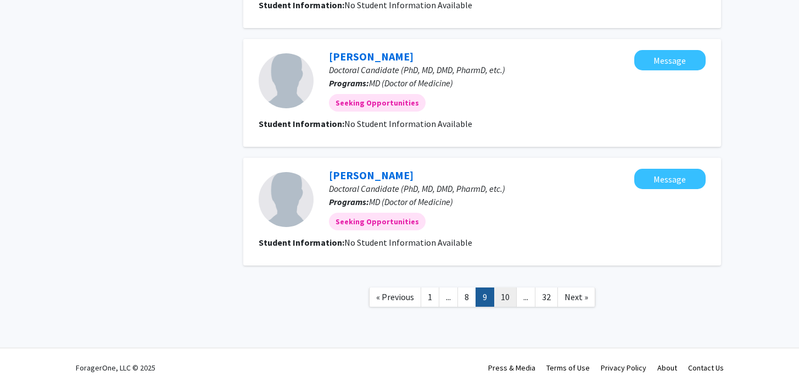
click at [507, 296] on link "10" at bounding box center [505, 296] width 23 height 19
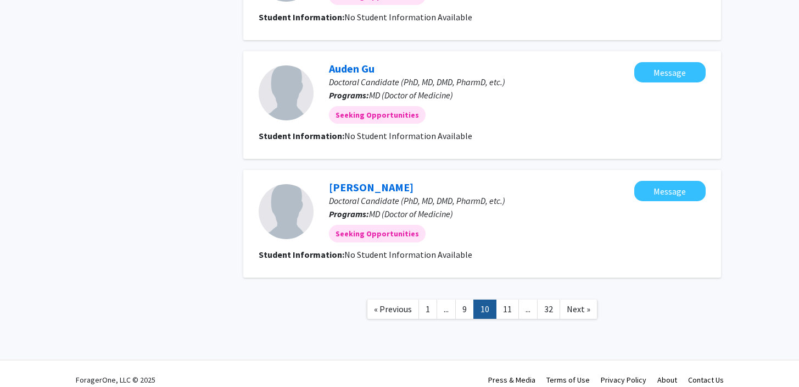
scroll to position [1002, 0]
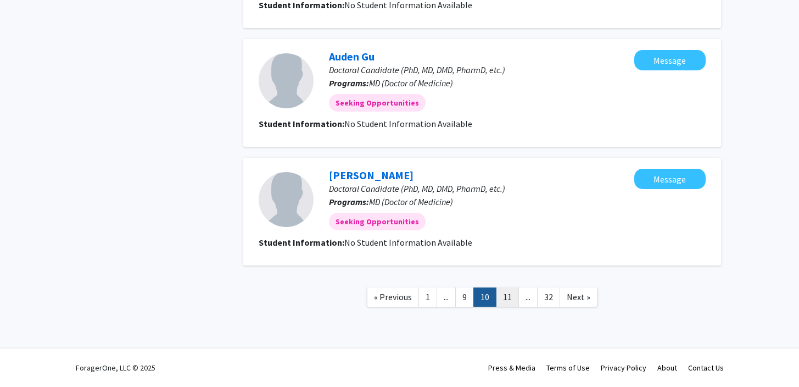
click at [509, 297] on link "11" at bounding box center [507, 296] width 23 height 19
click at [509, 296] on link "12" at bounding box center [509, 296] width 23 height 19
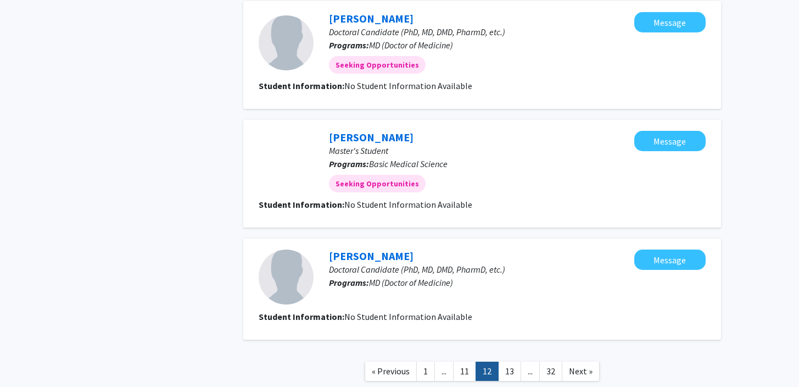
scroll to position [974, 0]
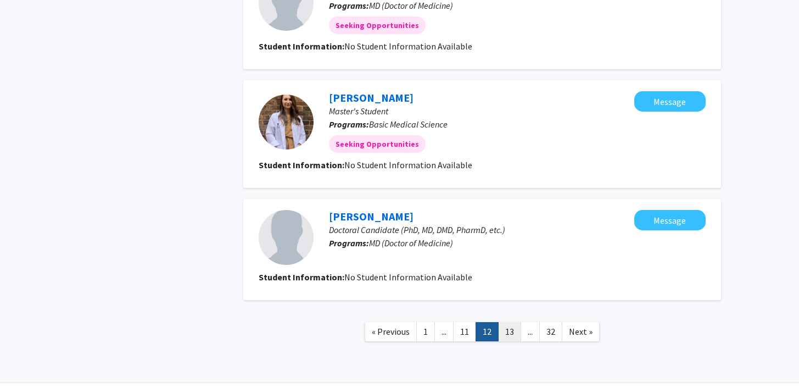
click at [514, 326] on link "13" at bounding box center [509, 331] width 23 height 19
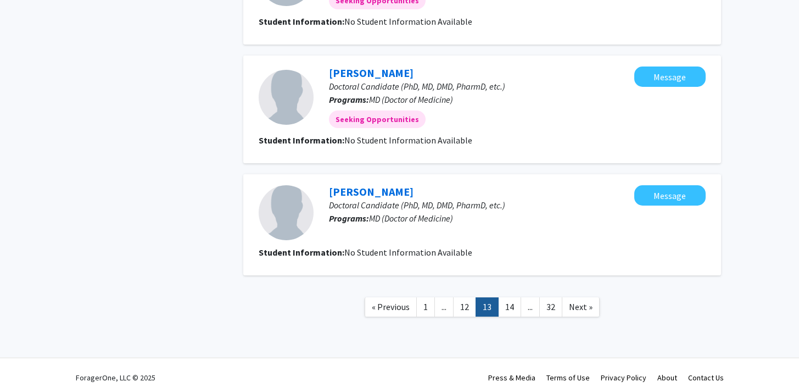
scroll to position [1002, 0]
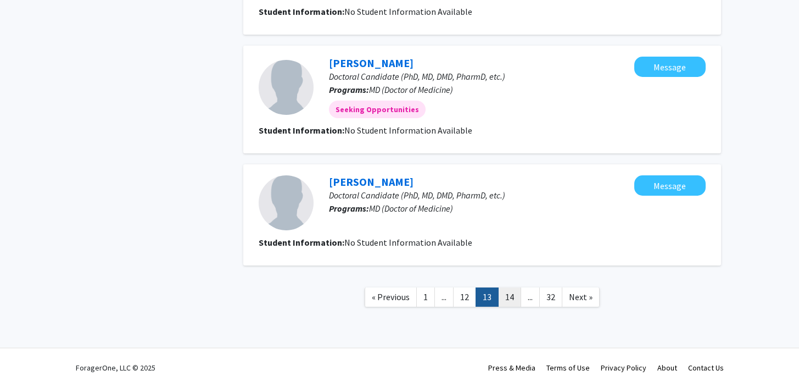
click at [508, 298] on link "14" at bounding box center [509, 296] width 23 height 19
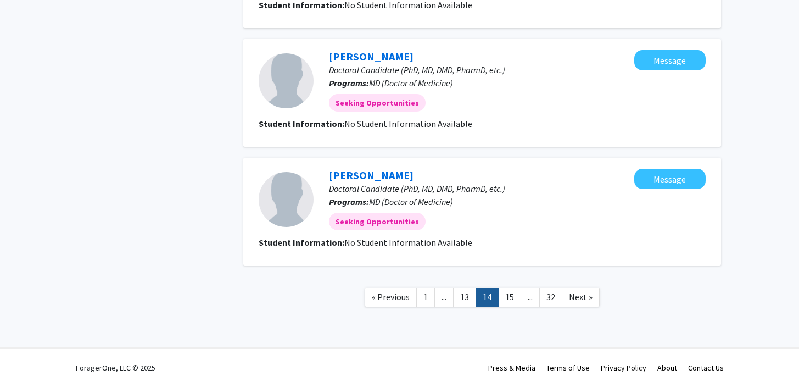
click at [508, 298] on link "15" at bounding box center [509, 296] width 23 height 19
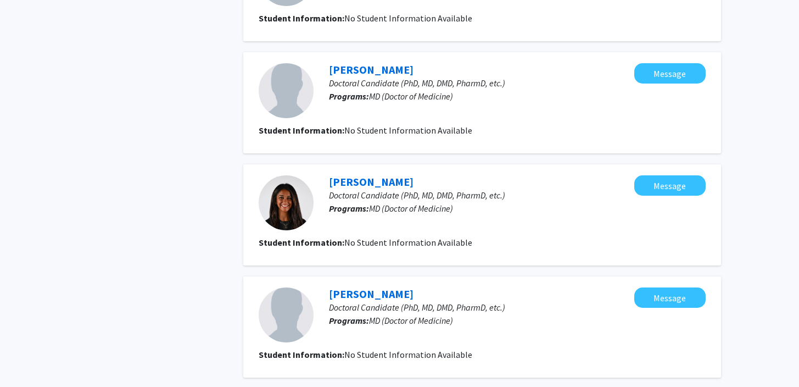
scroll to position [969, 0]
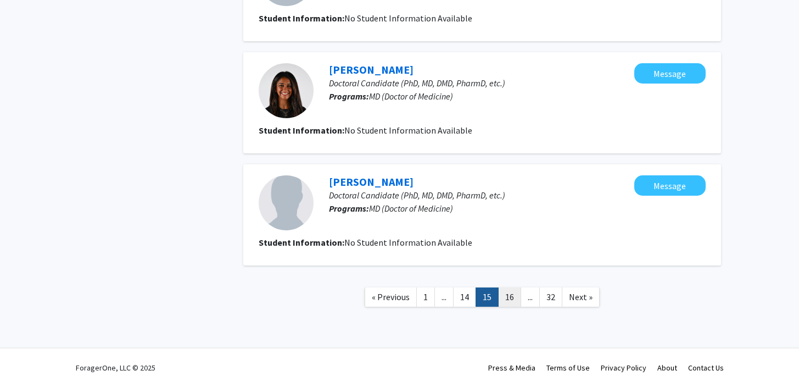
click at [514, 297] on link "16" at bounding box center [509, 296] width 23 height 19
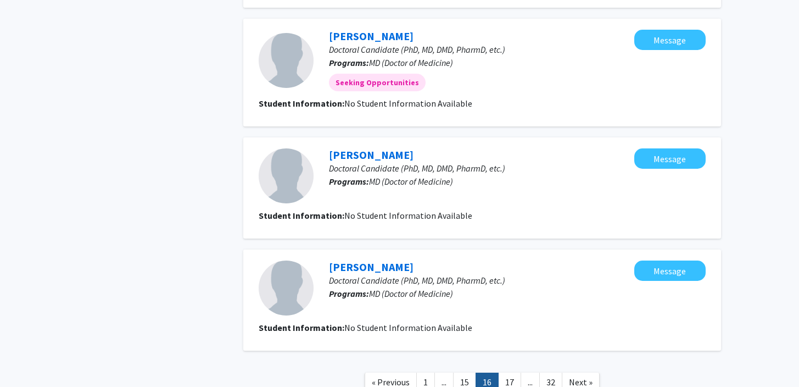
scroll to position [969, 0]
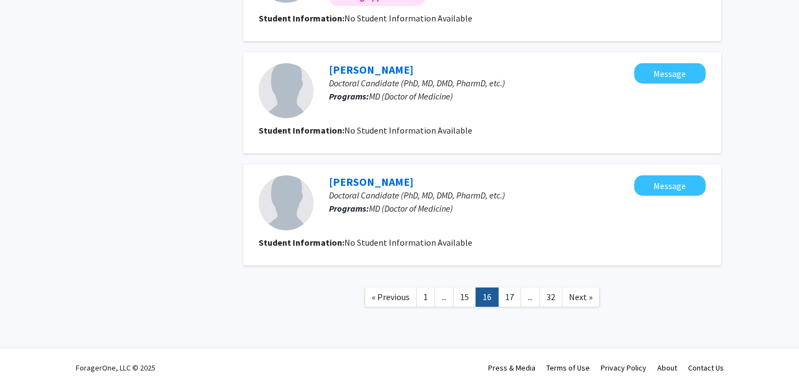
click at [514, 298] on link "17" at bounding box center [509, 296] width 23 height 19
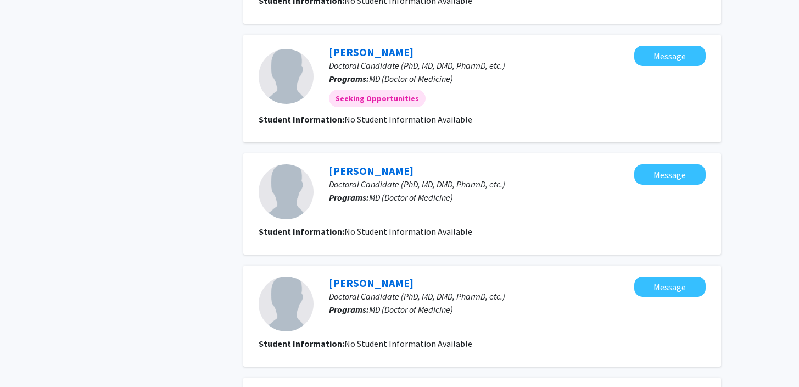
scroll to position [982, 0]
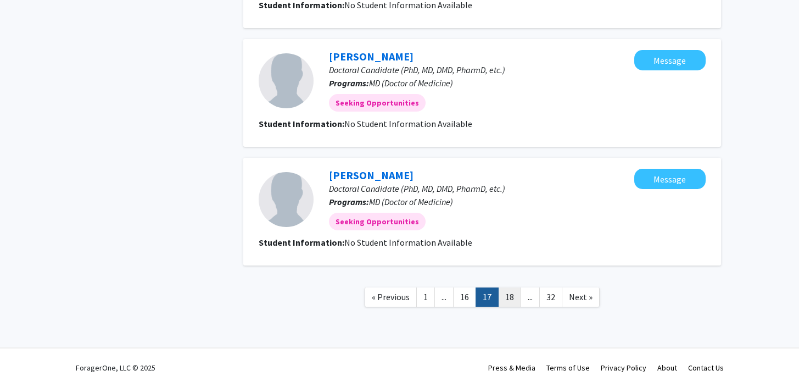
click at [514, 298] on link "18" at bounding box center [509, 296] width 23 height 19
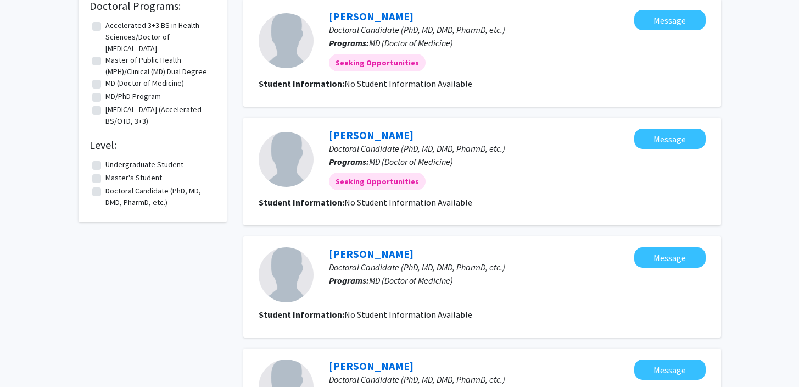
scroll to position [982, 0]
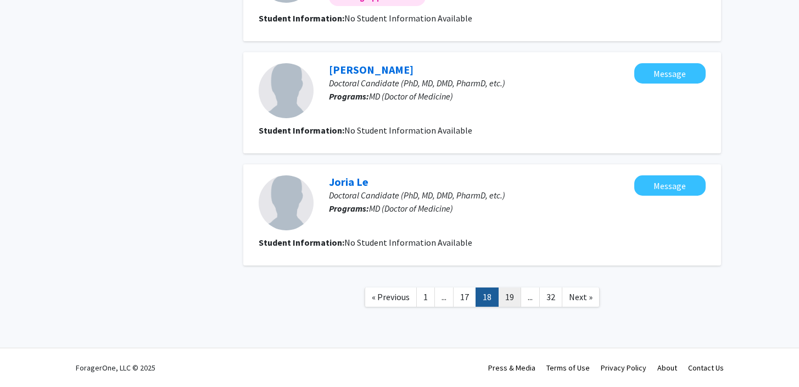
click at [513, 298] on link "19" at bounding box center [509, 296] width 23 height 19
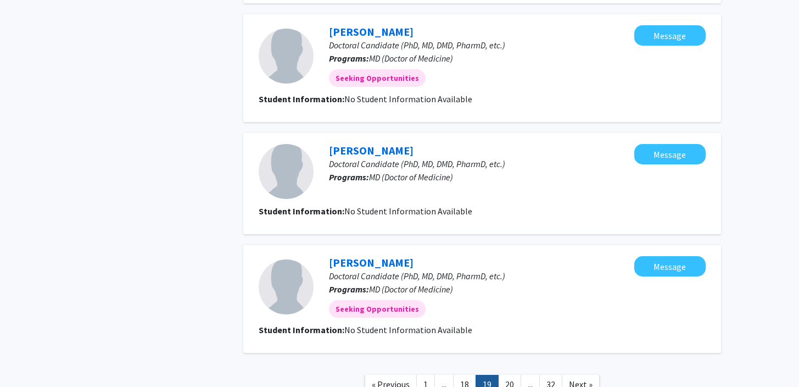
scroll to position [995, 0]
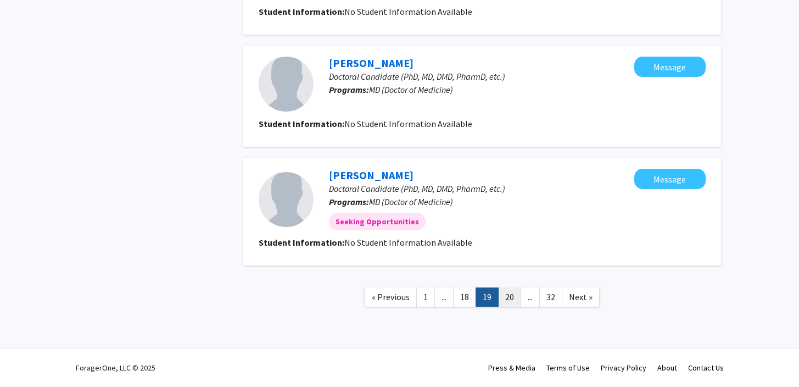
click at [512, 304] on link "20" at bounding box center [509, 296] width 23 height 19
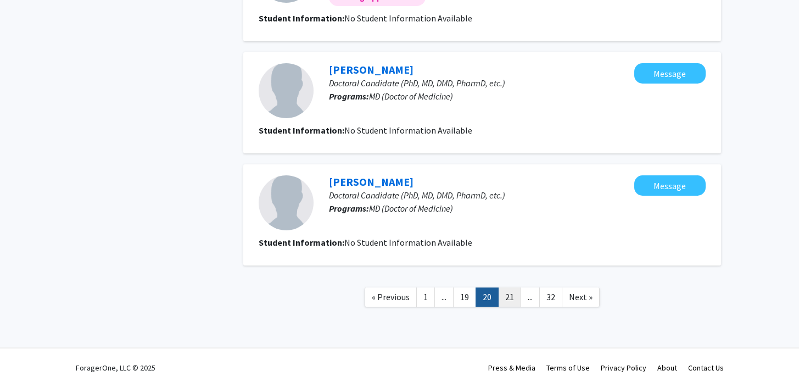
click at [509, 299] on link "21" at bounding box center [509, 296] width 23 height 19
click at [517, 303] on link "22" at bounding box center [509, 296] width 23 height 19
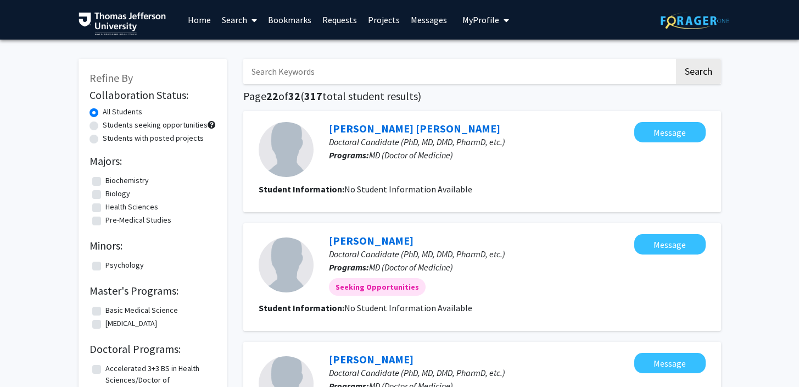
click at [242, 22] on link "Search" at bounding box center [239, 20] width 46 height 38
click at [242, 43] on span "Faculty/Staff" at bounding box center [256, 51] width 81 height 22
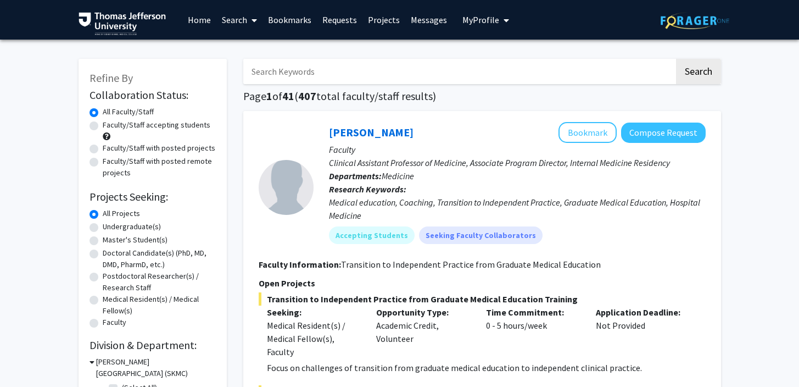
click at [329, 22] on link "Requests" at bounding box center [340, 20] width 46 height 38
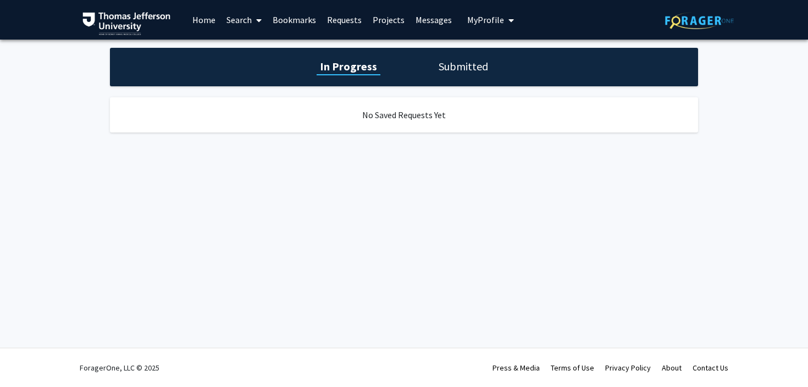
click at [287, 23] on link "Bookmarks" at bounding box center [294, 20] width 54 height 38
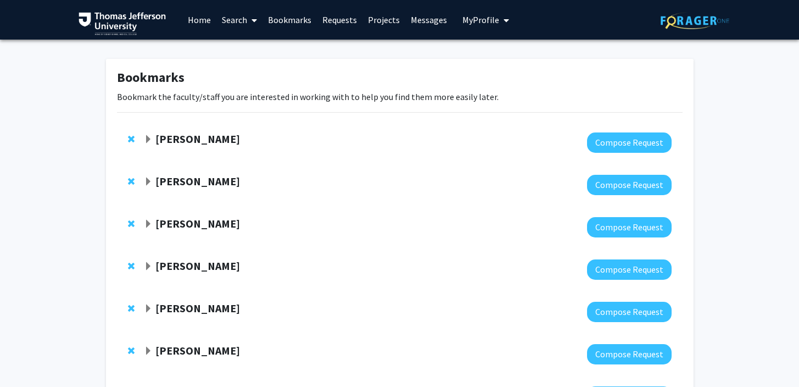
click at [388, 19] on link "Projects" at bounding box center [384, 20] width 43 height 38
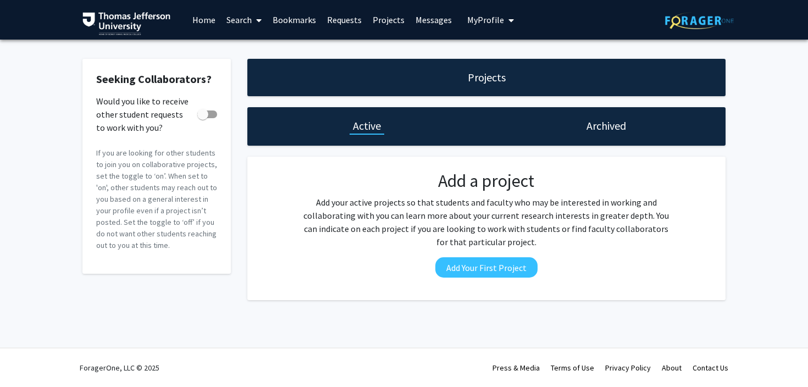
click at [428, 19] on link "Messages" at bounding box center [433, 20] width 47 height 38
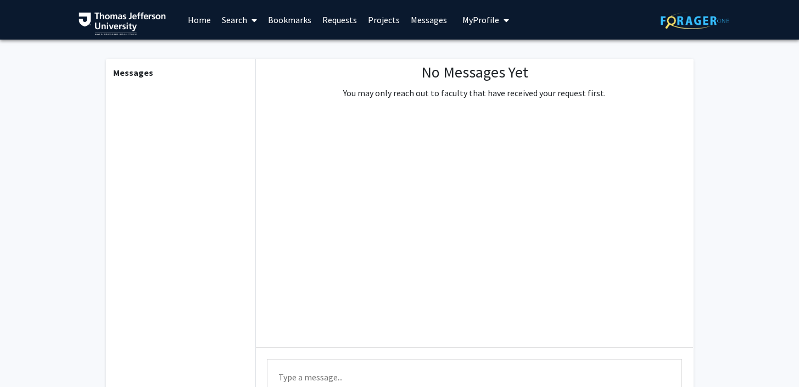
click at [470, 17] on span "My Profile" at bounding box center [481, 19] width 37 height 11
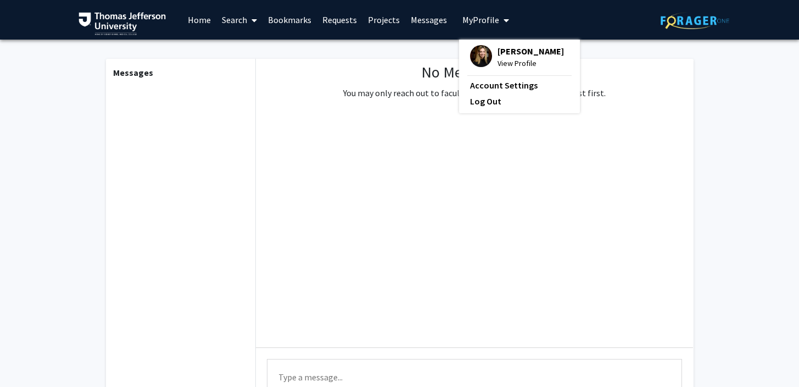
click at [498, 49] on span "[PERSON_NAME]" at bounding box center [531, 51] width 66 height 12
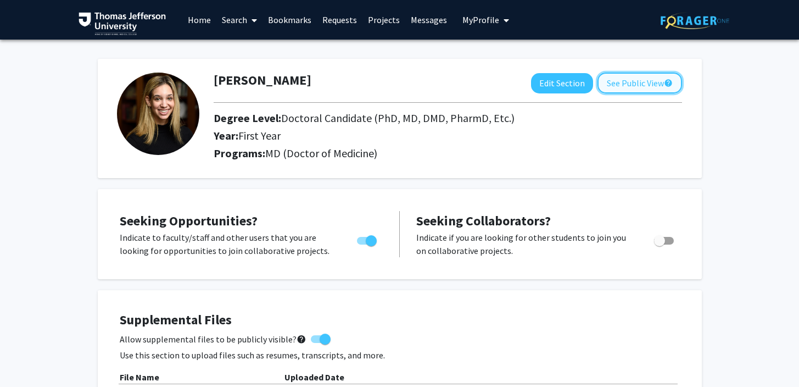
click at [621, 91] on button "See Public View help" at bounding box center [640, 83] width 85 height 21
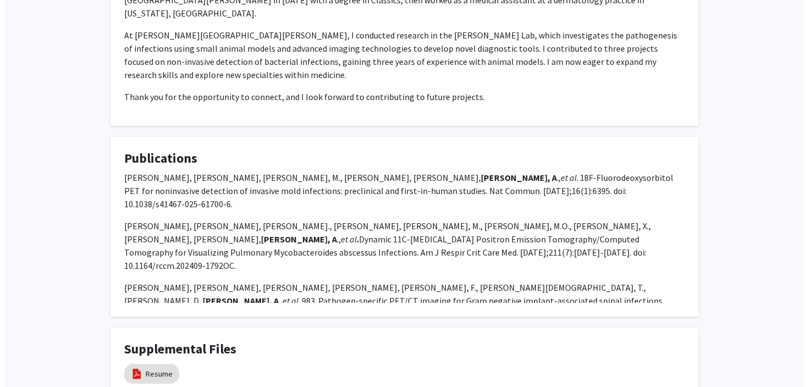
scroll to position [304, 0]
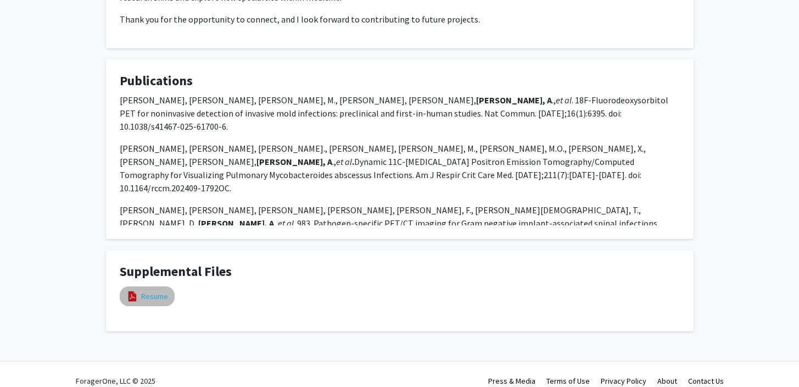
click at [158, 291] on link "Resume" at bounding box center [154, 297] width 27 height 12
select select "custom"
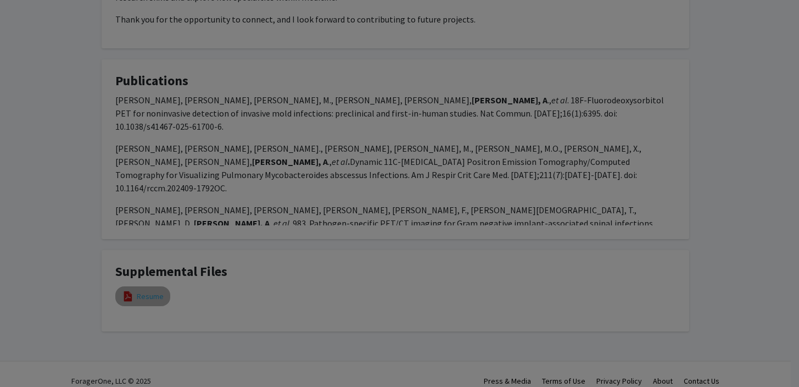
type input "0"
select select "custom"
type input "1"
select select "auto"
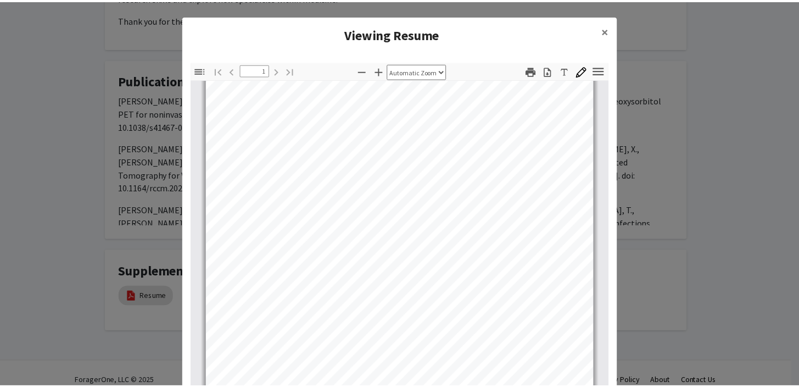
scroll to position [0, 0]
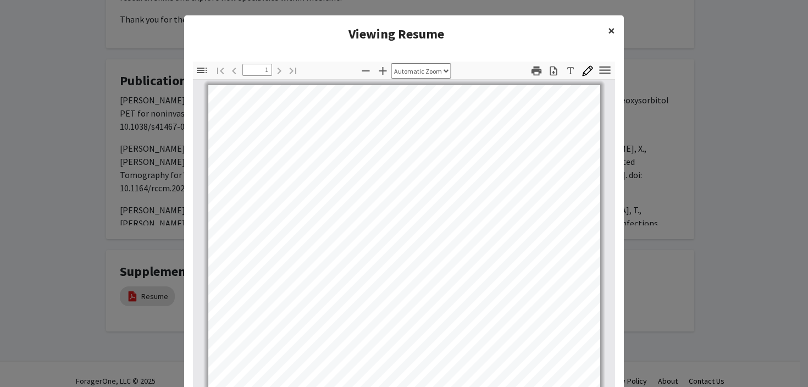
click at [608, 31] on span "×" at bounding box center [611, 30] width 7 height 17
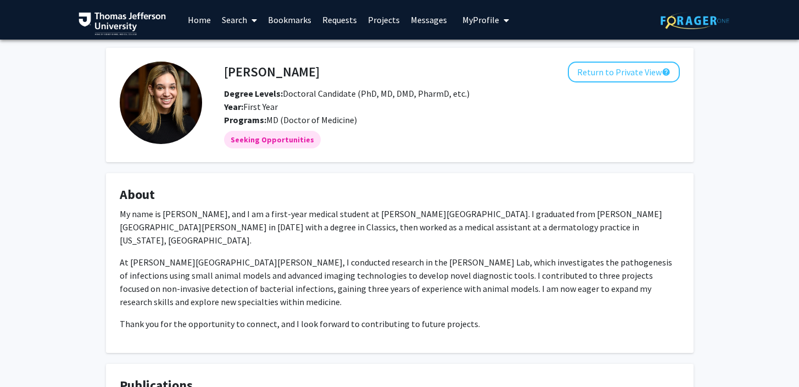
click at [173, 108] on img at bounding box center [161, 103] width 82 height 82
click at [625, 75] on button "Return to Private View help" at bounding box center [624, 72] width 112 height 21
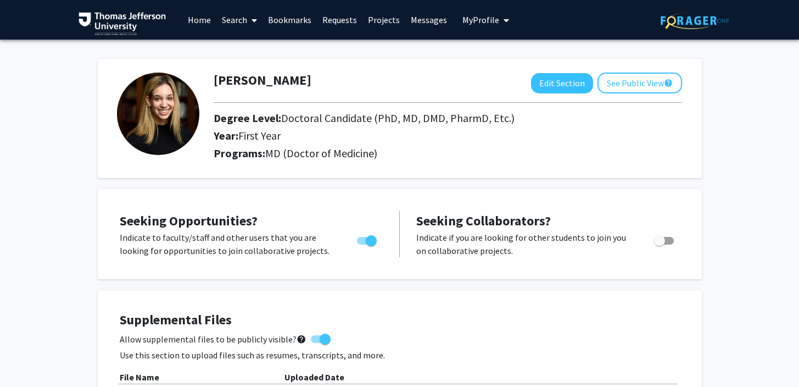
click at [204, 20] on link "Home" at bounding box center [199, 20] width 34 height 38
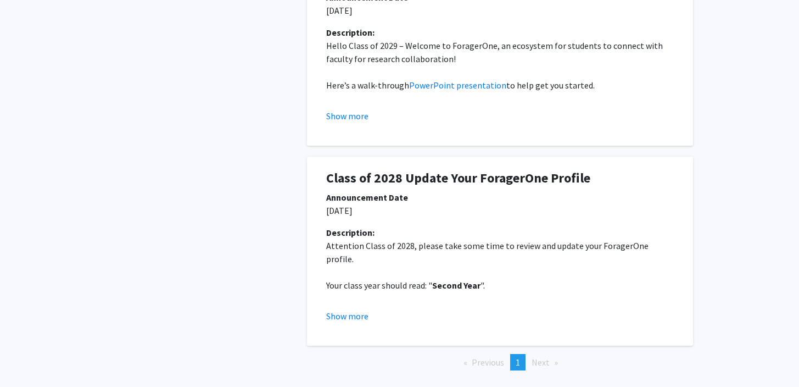
scroll to position [306, 0]
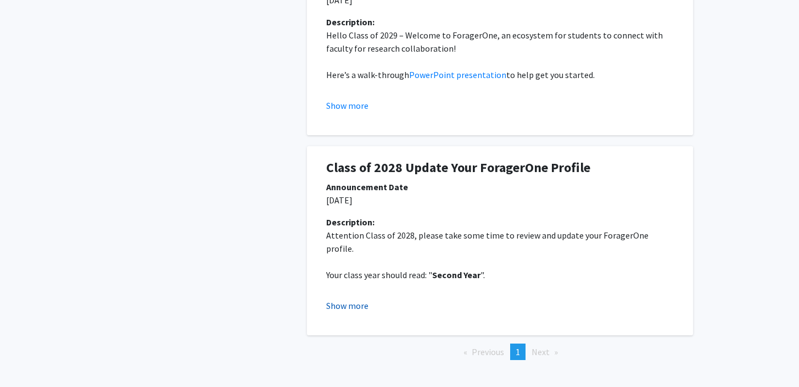
click at [342, 306] on button "Show more" at bounding box center [347, 305] width 42 height 13
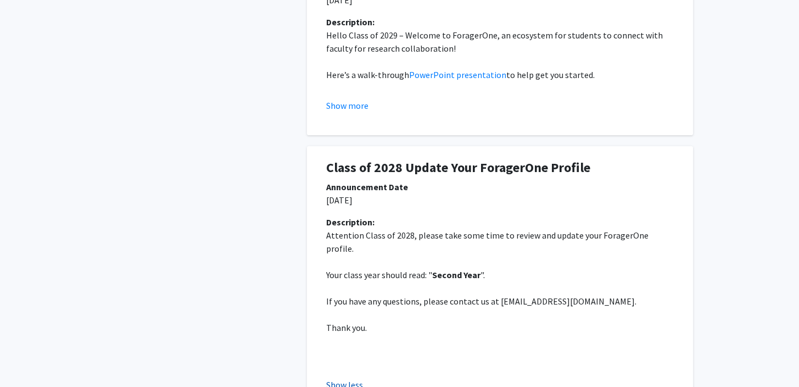
scroll to position [0, 0]
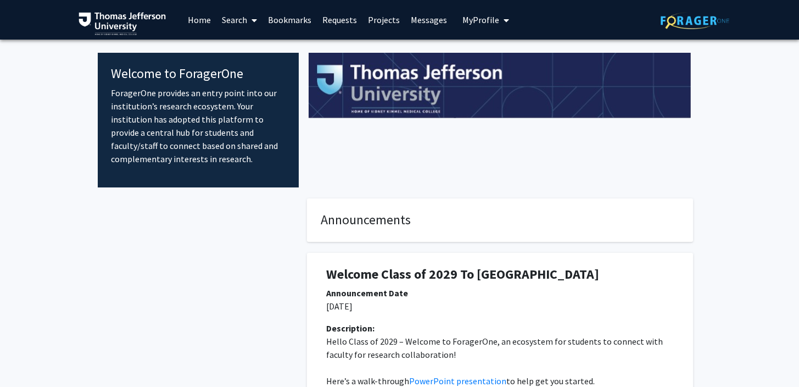
click at [247, 18] on link "Search" at bounding box center [239, 20] width 46 height 38
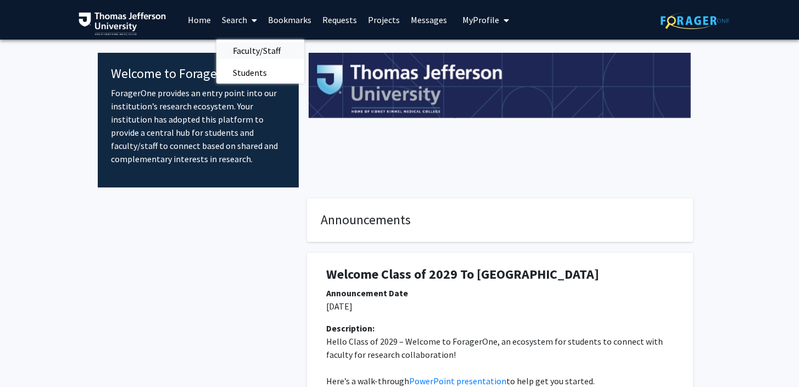
click at [251, 46] on span "Faculty/Staff" at bounding box center [256, 51] width 81 height 22
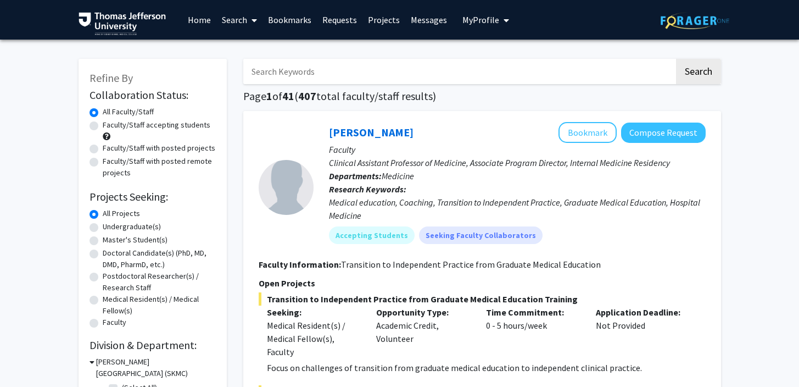
click at [145, 149] on label "Faculty/Staff with posted projects" at bounding box center [159, 148] width 113 height 12
click at [110, 149] on input "Faculty/Staff with posted projects" at bounding box center [106, 145] width 7 height 7
radio input "true"
click at [137, 124] on label "Faculty/Staff accepting students" at bounding box center [157, 125] width 108 height 12
click at [110, 124] on input "Faculty/Staff accepting students" at bounding box center [106, 122] width 7 height 7
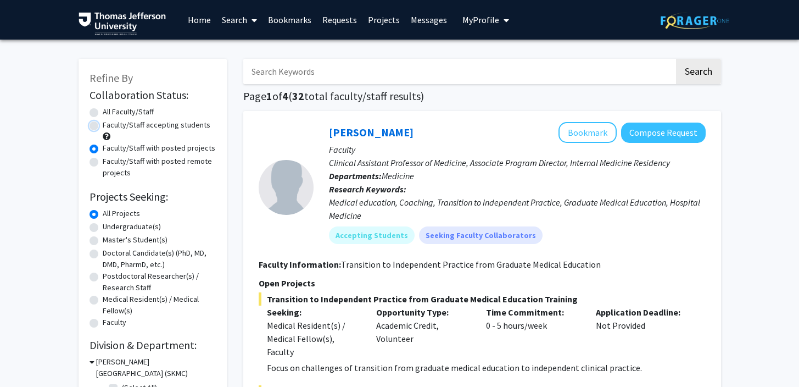
radio input "true"
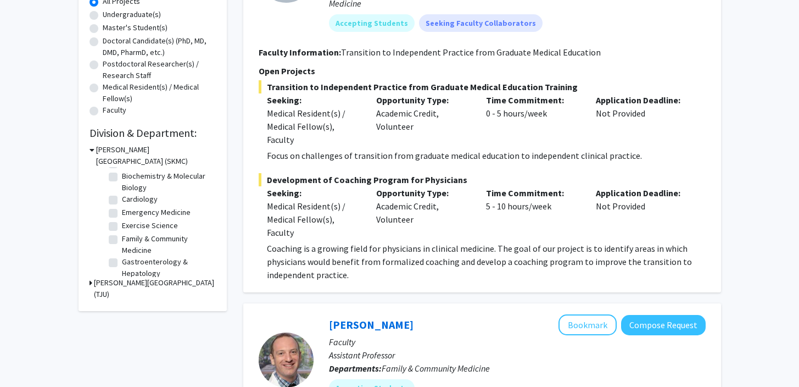
scroll to position [18, 0]
click at [87, 284] on div "Refine By Collaboration Status: Collaboration Status All Faculty/Staff Collabor…" at bounding box center [153, 79] width 148 height 464
click at [88, 284] on div "Refine By Collaboration Status: Collaboration Status All Faculty/Staff Collabor…" at bounding box center [153, 79] width 148 height 464
click at [90, 282] on icon at bounding box center [91, 283] width 3 height 12
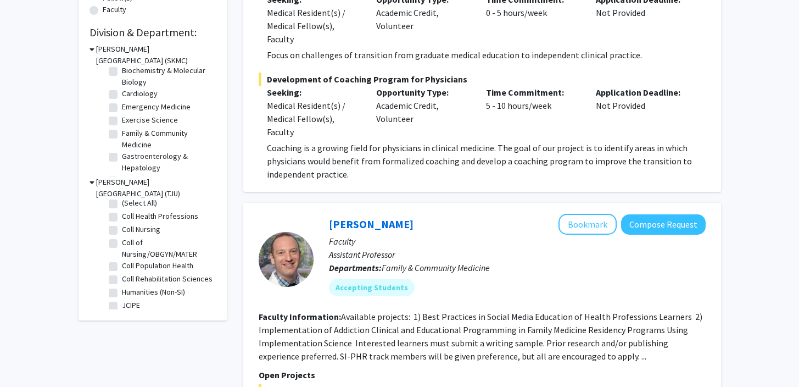
scroll to position [0, 0]
click at [94, 182] on div "Thomas Jefferson University (TJU)" at bounding box center [153, 187] width 126 height 23
click at [91, 182] on icon at bounding box center [92, 182] width 5 height 12
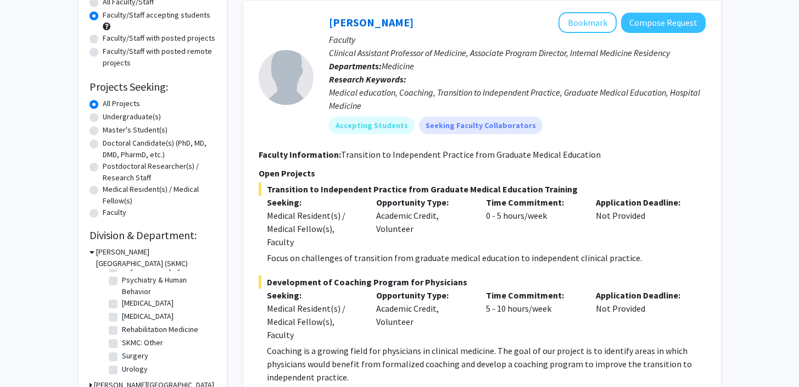
scroll to position [111, 0]
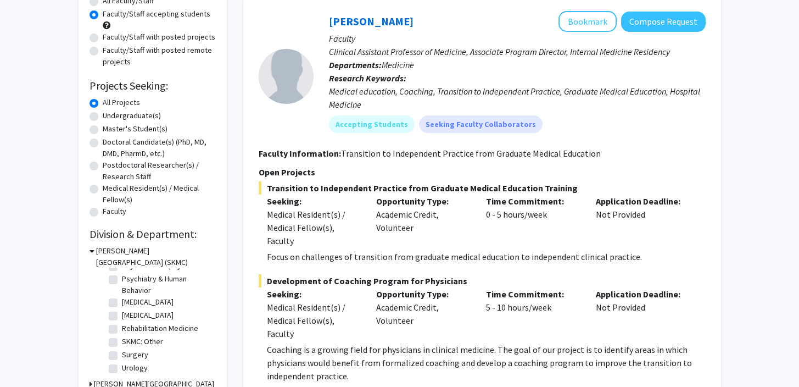
click at [122, 281] on label "Psychiatry & Human Behavior" at bounding box center [167, 284] width 91 height 23
click at [122, 280] on input "Psychiatry & Human Behavior" at bounding box center [125, 276] width 7 height 7
checkbox input "true"
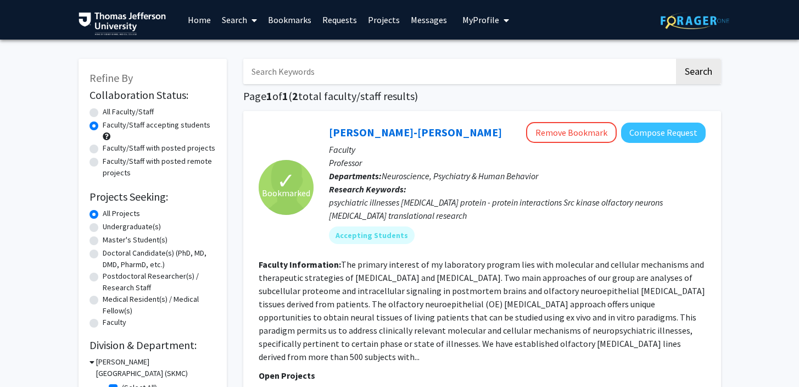
click at [277, 21] on link "Bookmarks" at bounding box center [290, 20] width 54 height 38
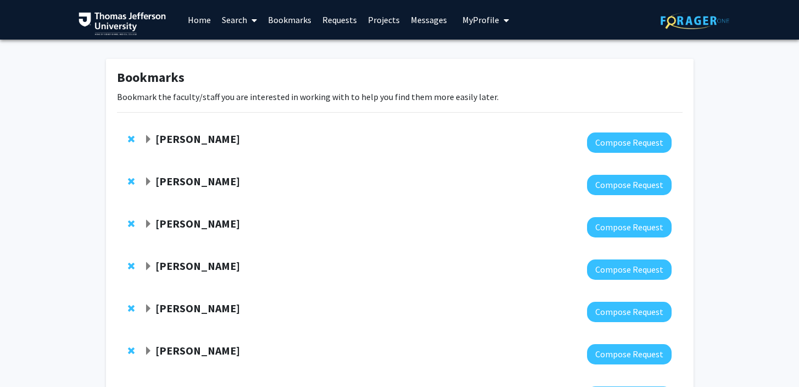
click at [337, 25] on link "Requests" at bounding box center [340, 20] width 46 height 38
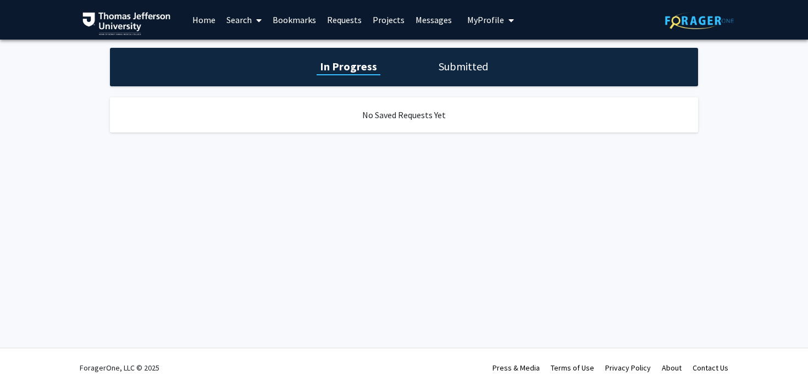
click at [381, 27] on link "Projects" at bounding box center [388, 20] width 43 height 38
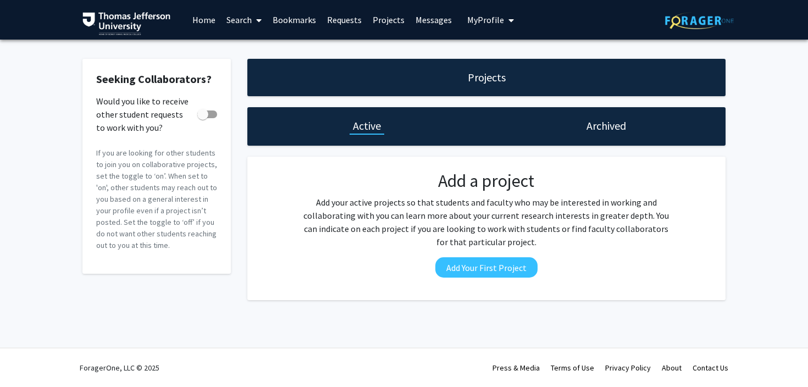
click at [425, 25] on link "Messages" at bounding box center [433, 20] width 47 height 38
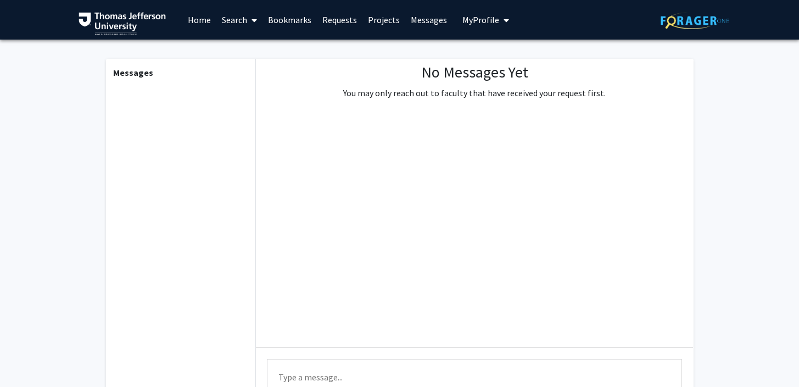
click at [485, 23] on span "My Profile" at bounding box center [481, 19] width 37 height 11
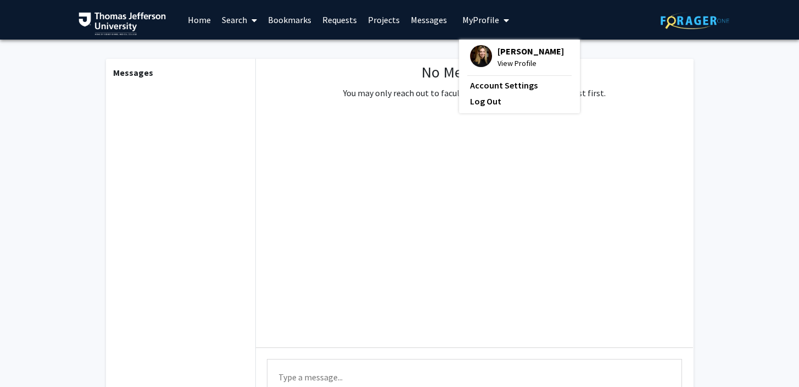
click at [132, 15] on img at bounding box center [123, 23] width 88 height 23
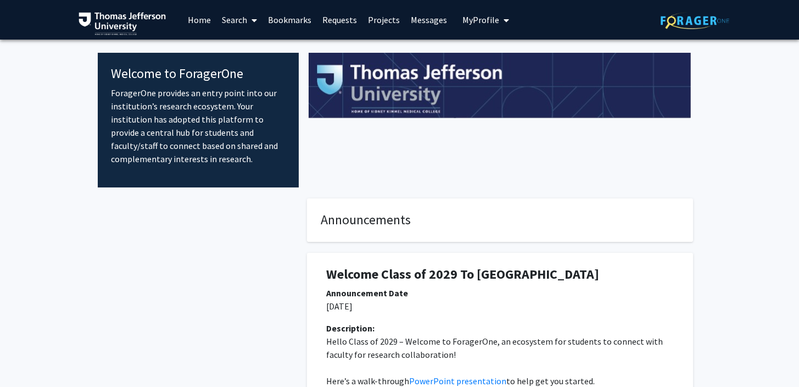
click at [220, 11] on link "Search" at bounding box center [239, 20] width 46 height 38
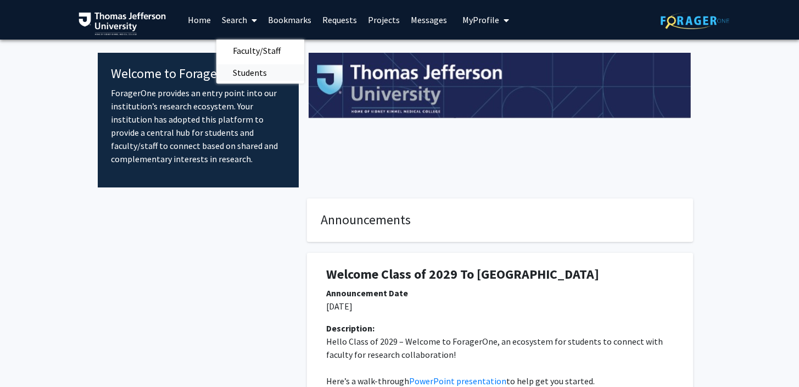
click at [253, 71] on span "Students" at bounding box center [249, 73] width 67 height 22
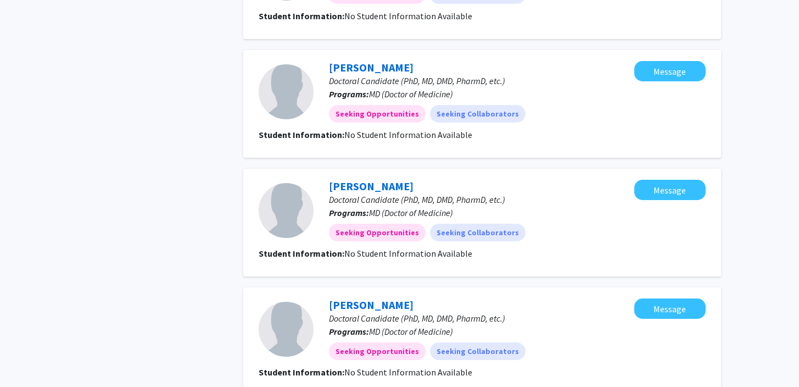
scroll to position [1127, 0]
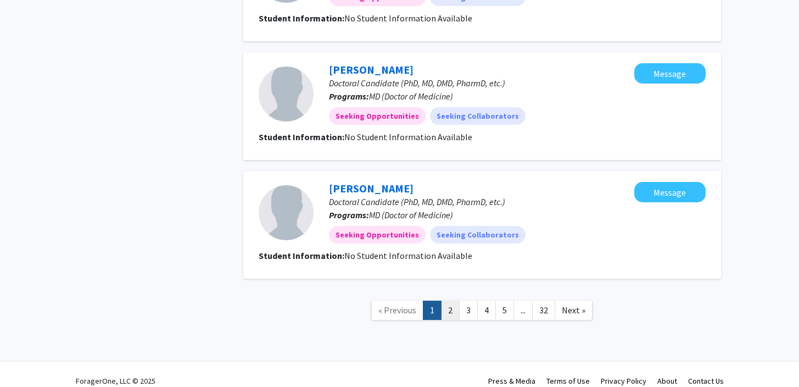
click at [453, 301] on link "2" at bounding box center [450, 310] width 19 height 19
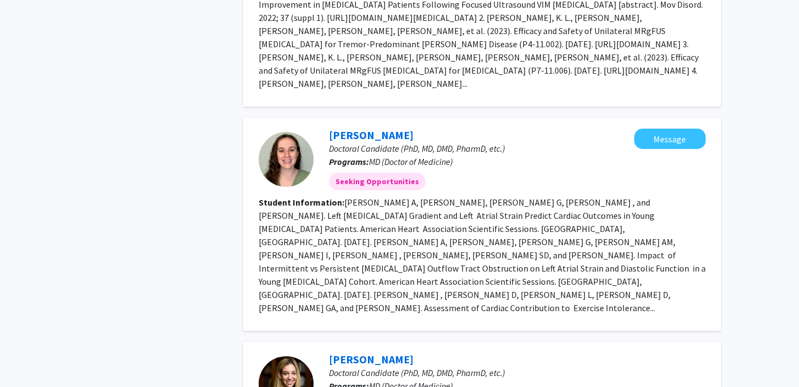
scroll to position [1103, 0]
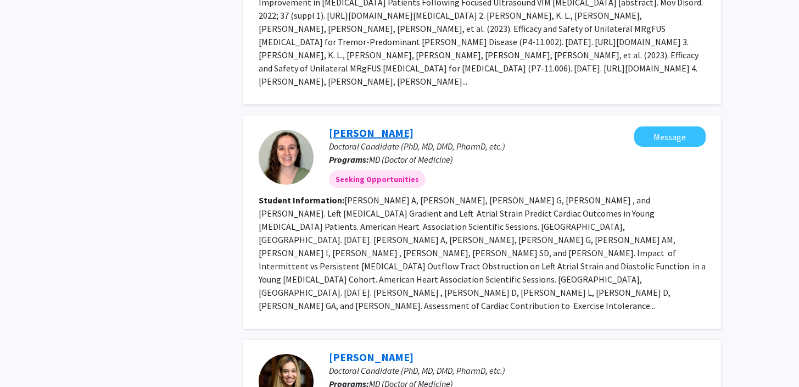
click at [399, 126] on link "Christina Mangano" at bounding box center [371, 133] width 85 height 14
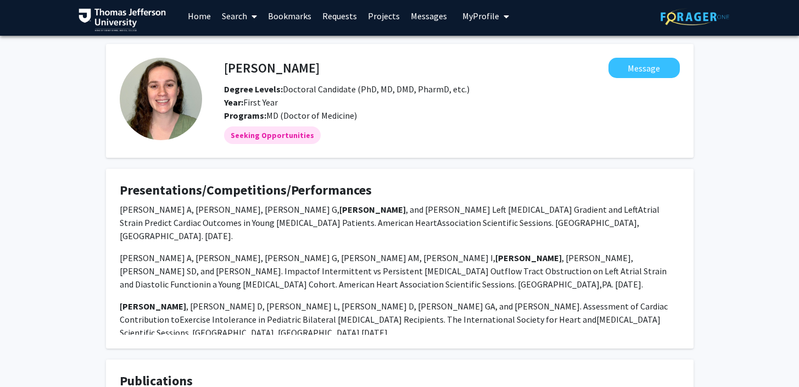
scroll to position [176, 0]
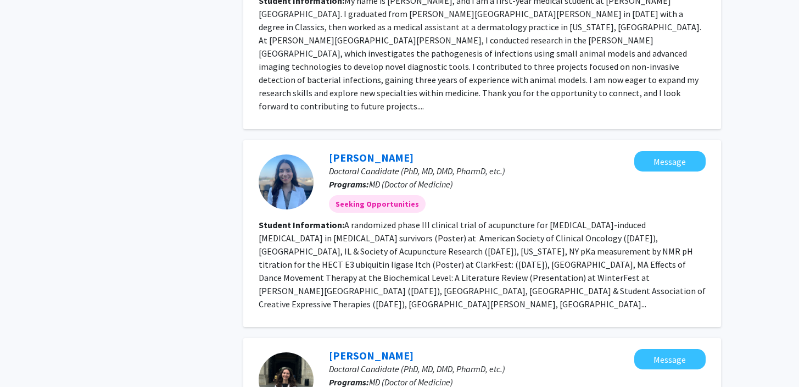
scroll to position [1694, 0]
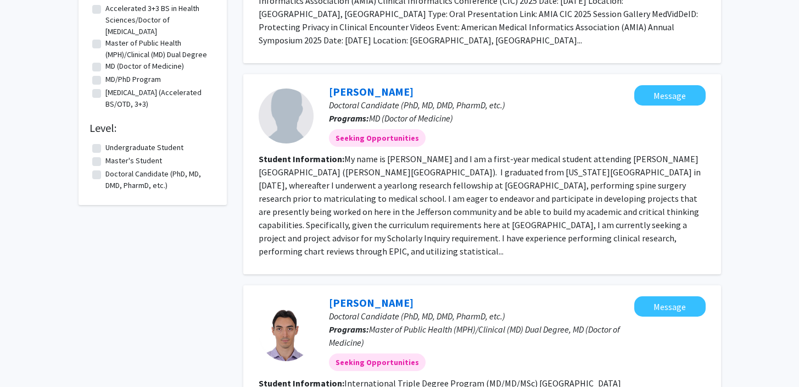
scroll to position [361, 0]
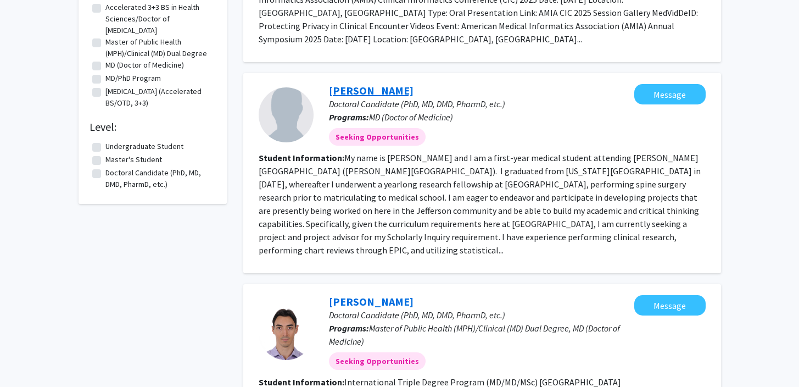
click at [380, 84] on link "Samuel Ezeonu" at bounding box center [371, 91] width 85 height 14
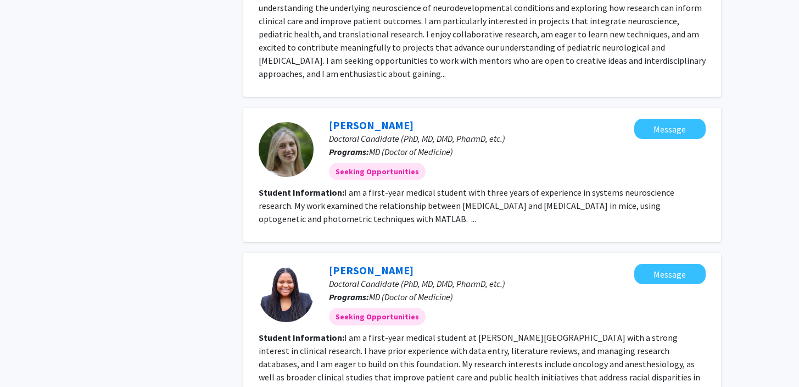
scroll to position [1404, 0]
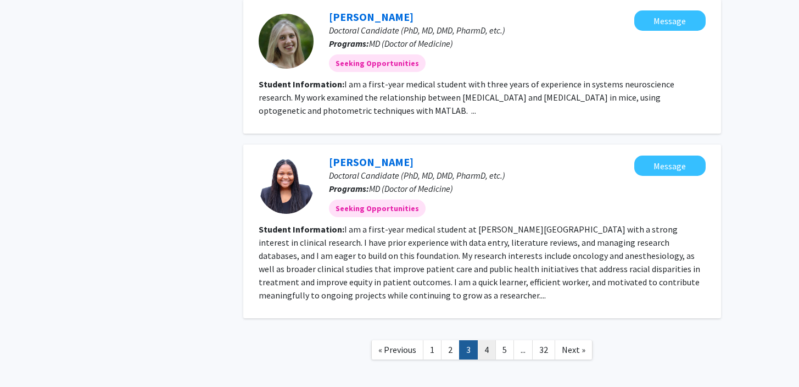
click at [484, 340] on link "4" at bounding box center [486, 349] width 19 height 19
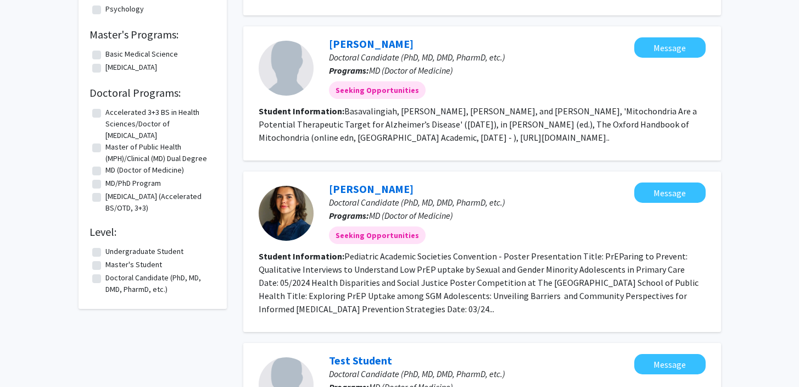
scroll to position [257, 0]
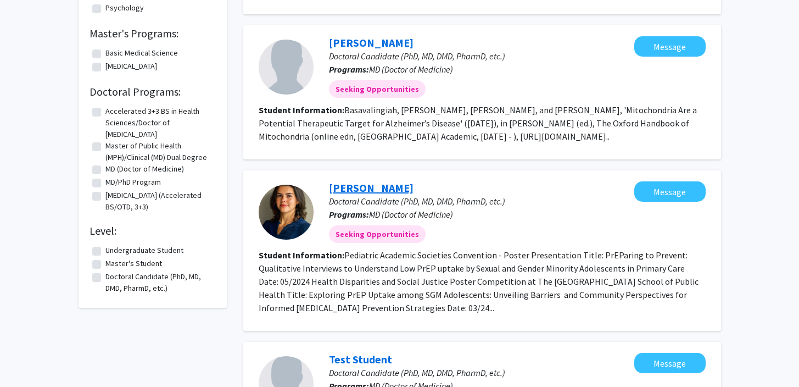
click at [384, 189] on link "Dominique Kline" at bounding box center [371, 188] width 85 height 14
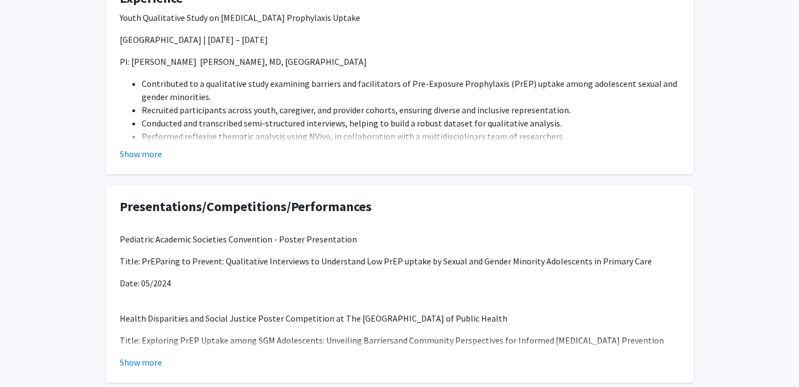
scroll to position [353, 0]
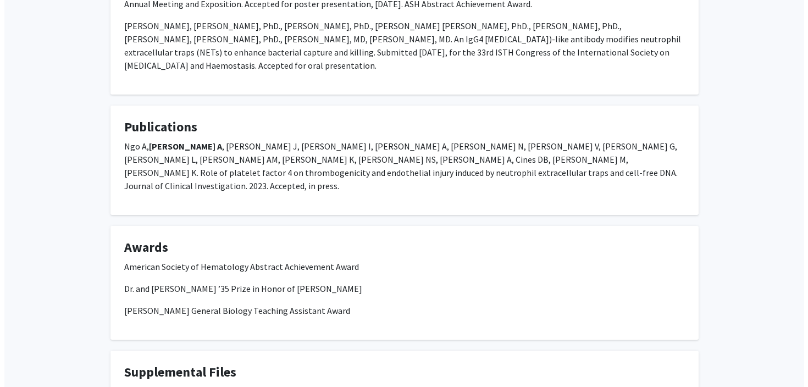
scroll to position [706, 0]
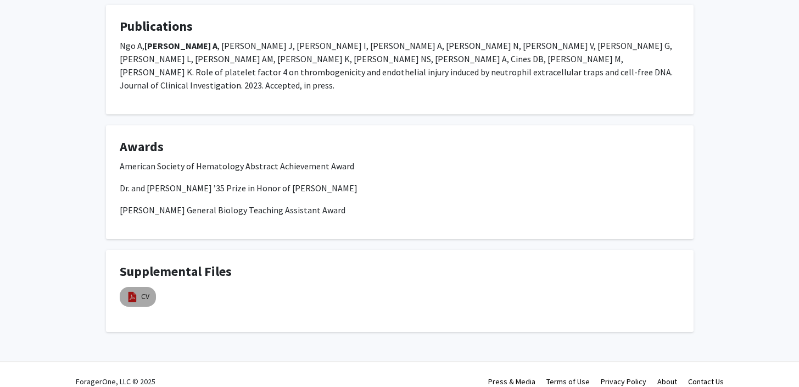
click at [140, 287] on mat-chip "CV" at bounding box center [138, 297] width 36 height 20
click at [137, 291] on img at bounding box center [132, 297] width 12 height 12
click at [144, 291] on link "CV" at bounding box center [145, 297] width 8 height 12
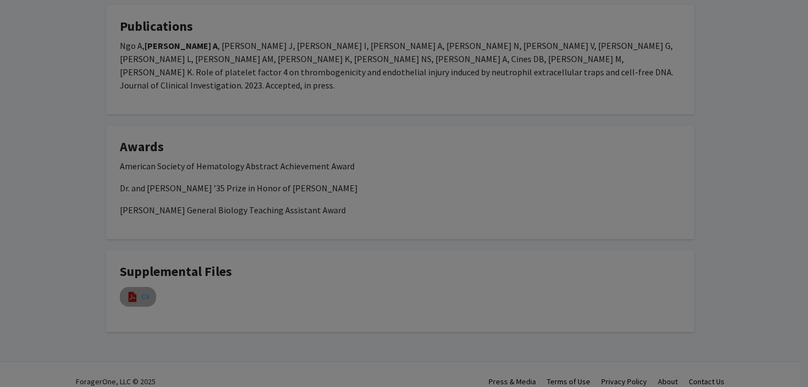
select select "custom"
type input "0"
select select "custom"
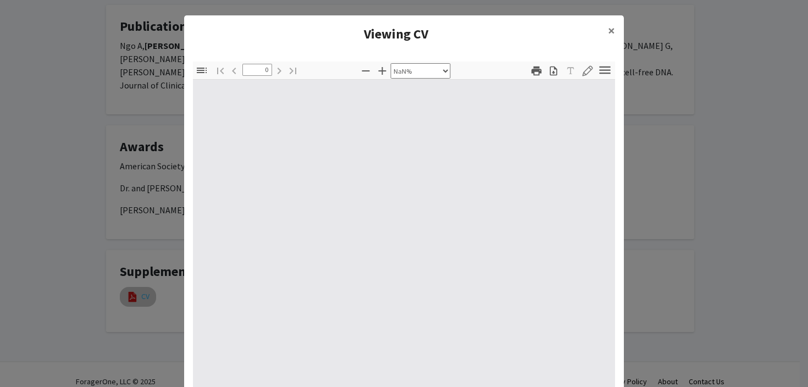
type input "1"
select select "auto"
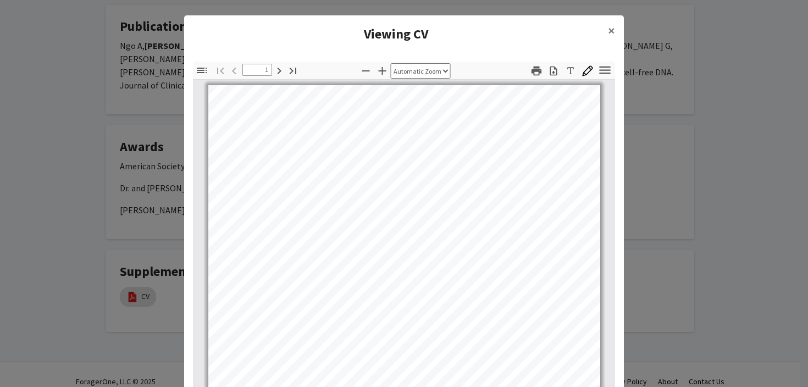
scroll to position [1, 0]
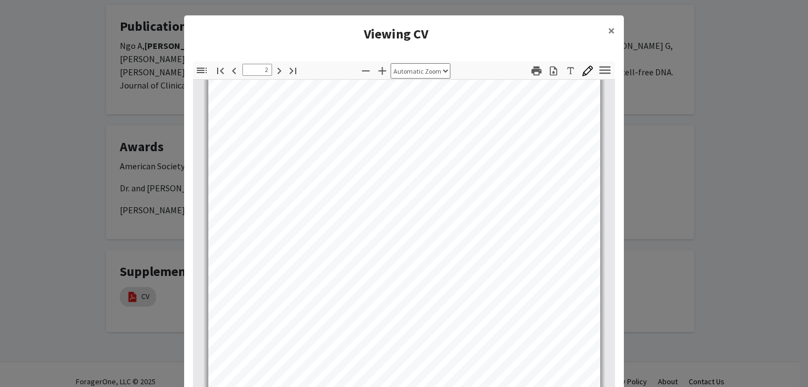
type input "3"
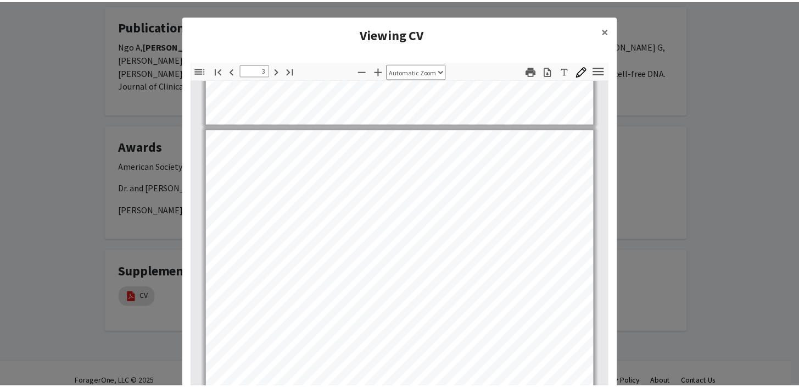
scroll to position [1068, 0]
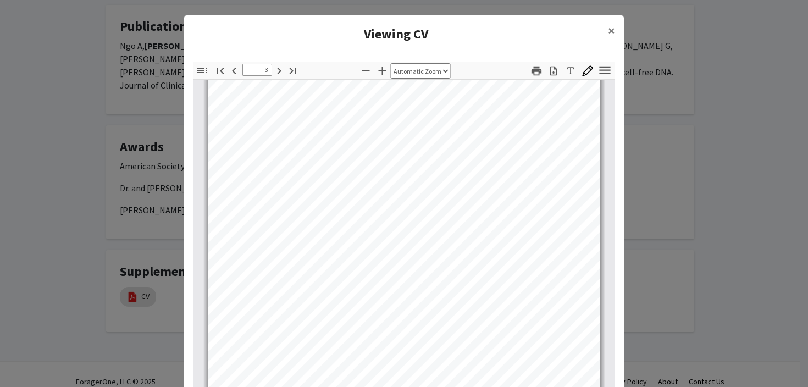
click at [685, 143] on modal-container "Viewing CV × Thumbnails Document Outline Attachments Layers Current Outline Ite…" at bounding box center [404, 193] width 808 height 387
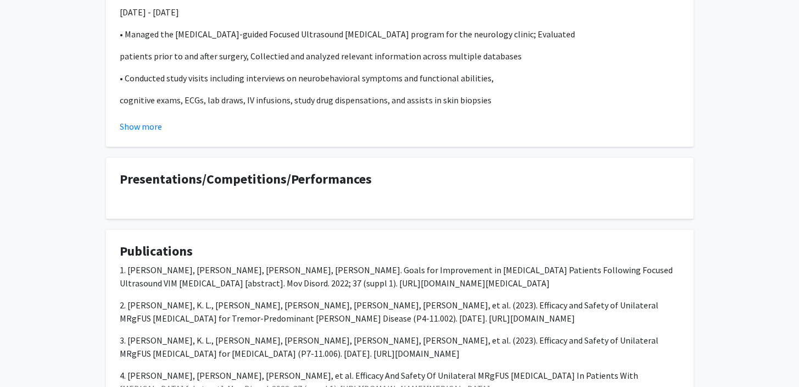
scroll to position [345, 0]
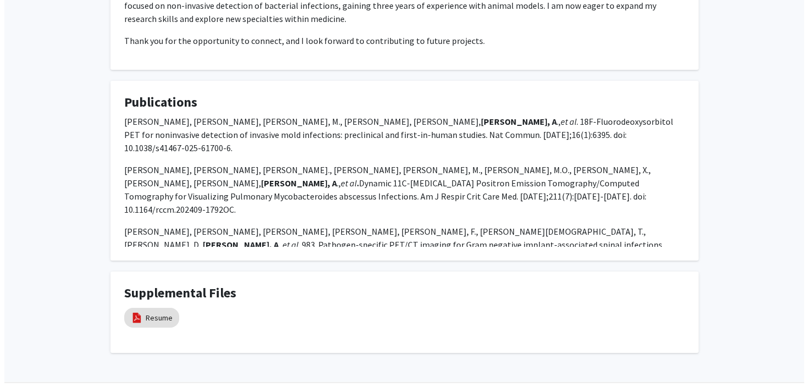
scroll to position [287, 0]
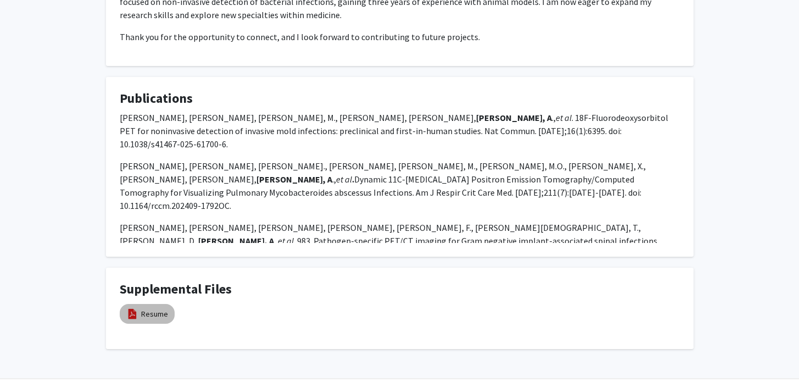
click at [131, 308] on img at bounding box center [132, 314] width 12 height 12
click at [137, 308] on img at bounding box center [132, 314] width 12 height 12
click at [132, 308] on img at bounding box center [132, 314] width 12 height 12
click at [274, 305] on div "Resume" at bounding box center [202, 313] width 165 height 25
click at [154, 308] on link "Resume" at bounding box center [154, 314] width 27 height 12
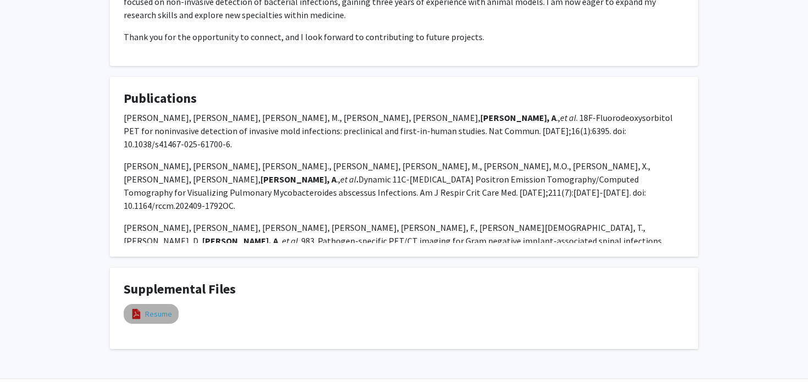
select select "custom"
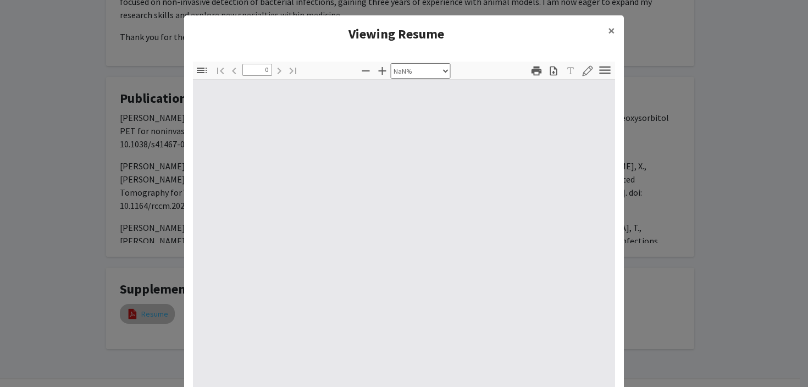
type input "1"
select select "auto"
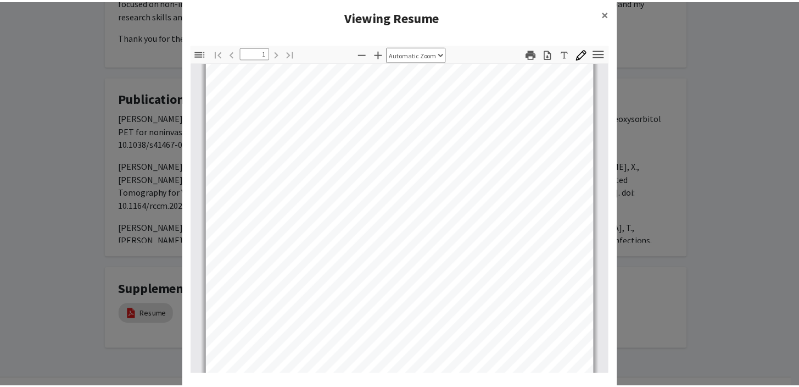
scroll to position [206, 0]
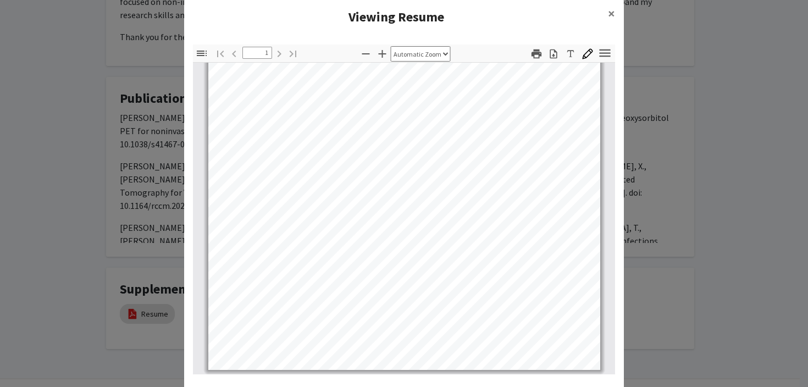
click at [702, 255] on modal-container "Viewing Resume × Thumbnails Document Outline Attachments Layers Current Outline…" at bounding box center [404, 193] width 808 height 387
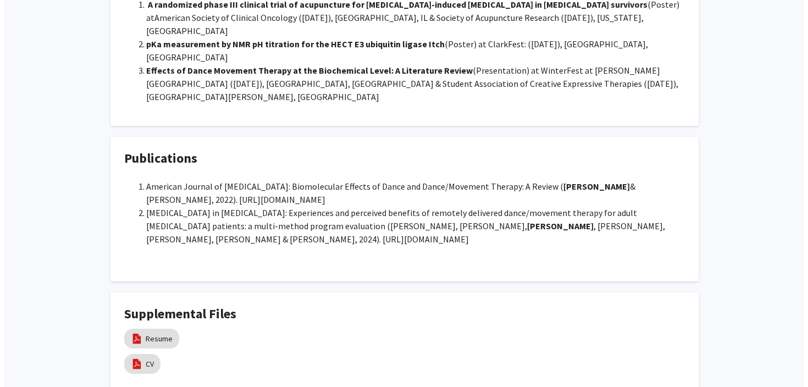
scroll to position [259, 0]
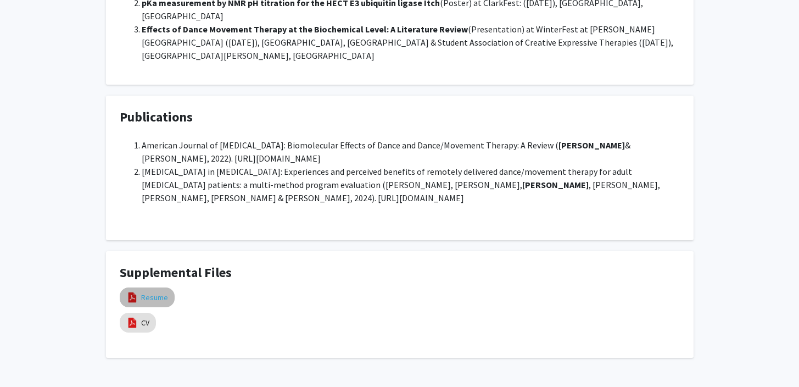
click at [159, 292] on link "Resume" at bounding box center [154, 298] width 27 height 12
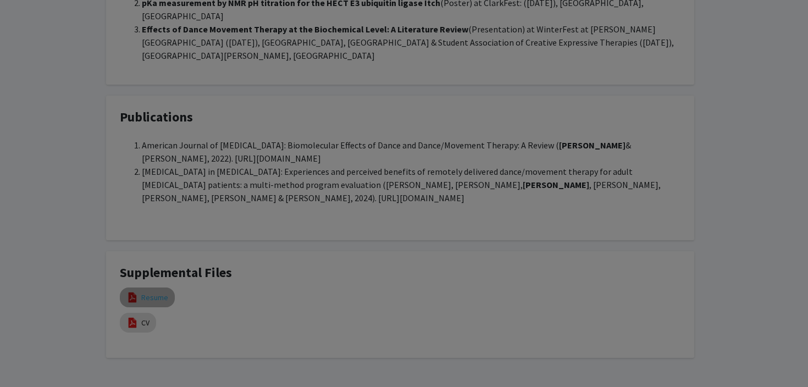
select select "custom"
type input "0"
select select "custom"
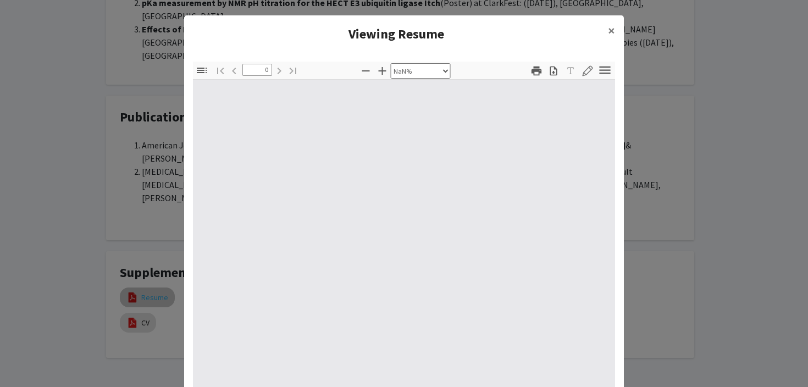
type input "1"
select select "auto"
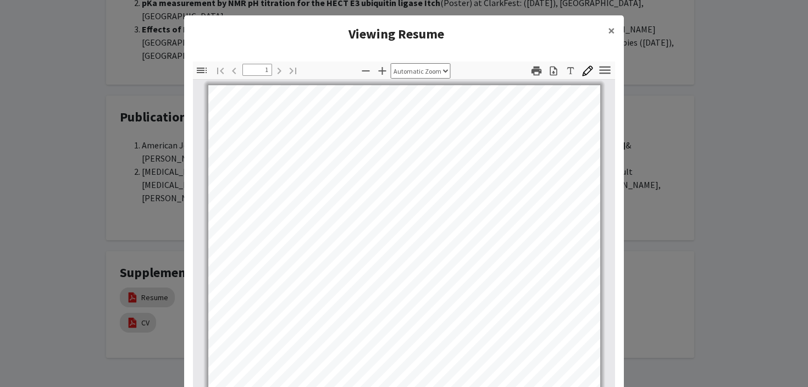
scroll to position [206, 0]
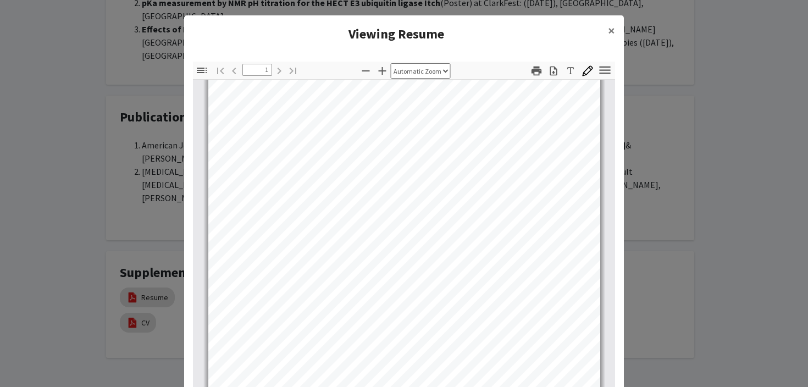
click at [684, 212] on modal-container "Viewing Resume × Thumbnails Document Outline Attachments Layers Current Outline…" at bounding box center [404, 193] width 808 height 387
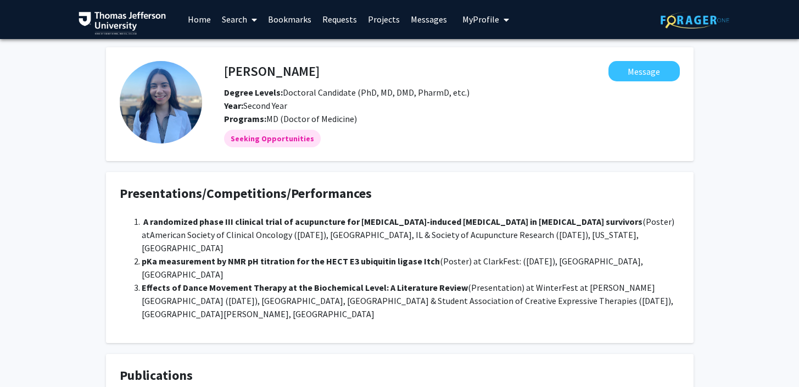
scroll to position [0, 0]
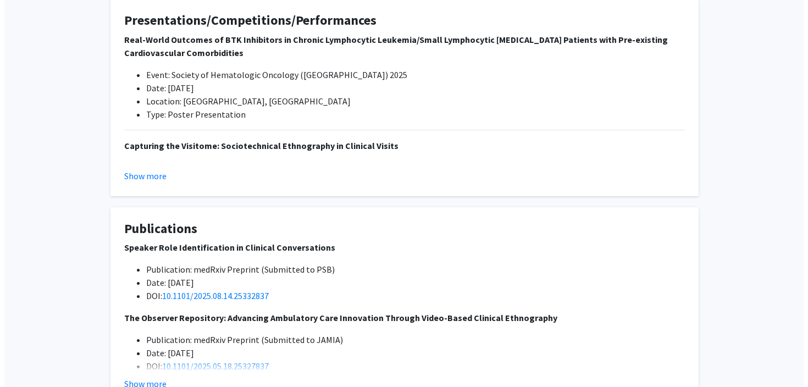
scroll to position [469, 0]
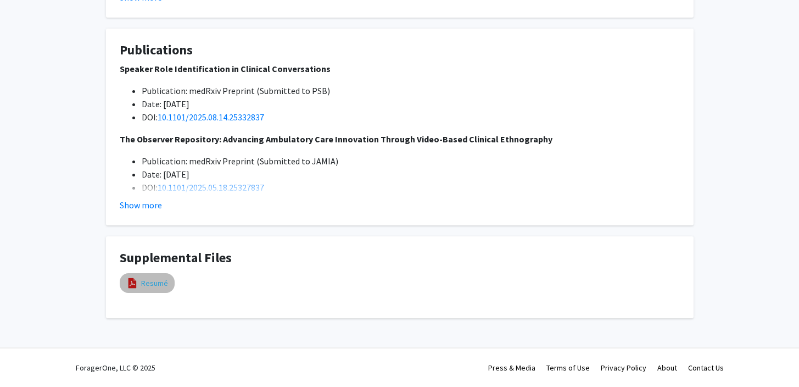
click at [156, 284] on link "Resumé" at bounding box center [154, 283] width 27 height 12
select select "custom"
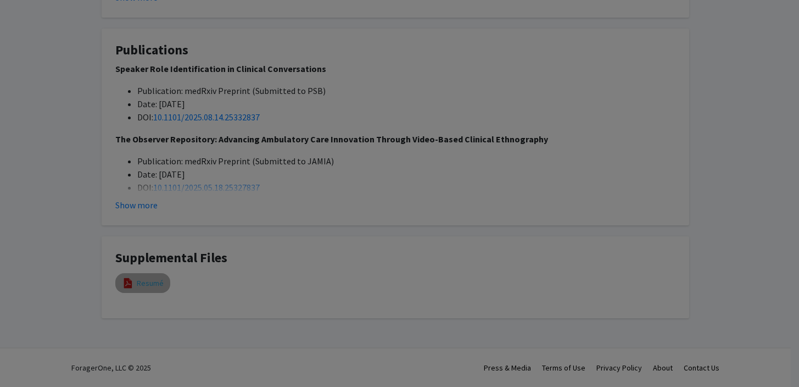
type input "0"
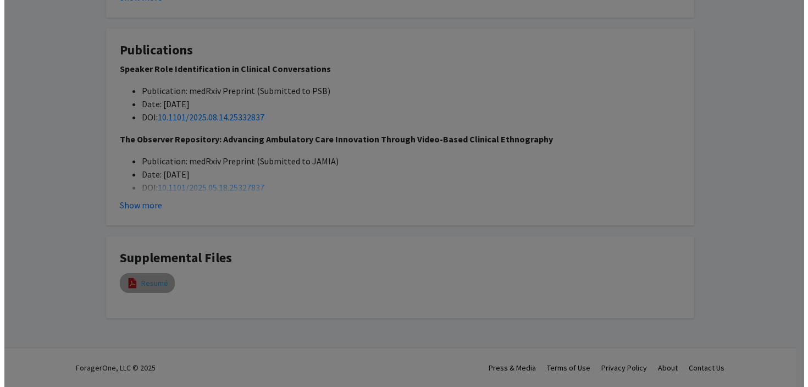
select select "custom"
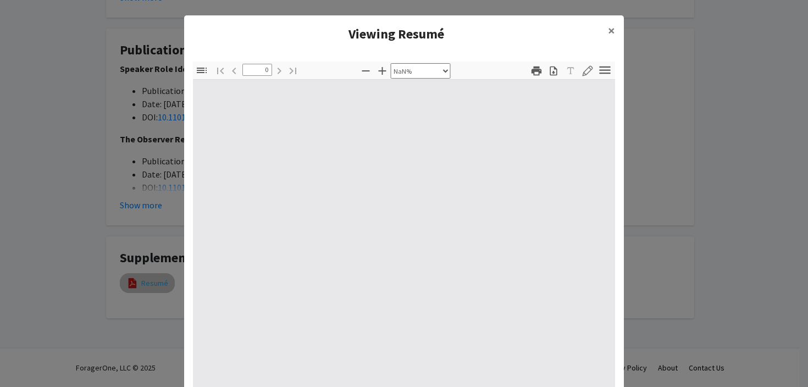
type input "1"
select select "auto"
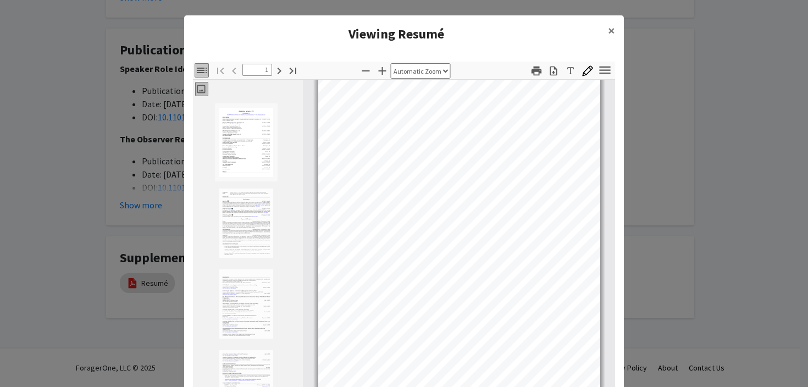
scroll to position [13, 0]
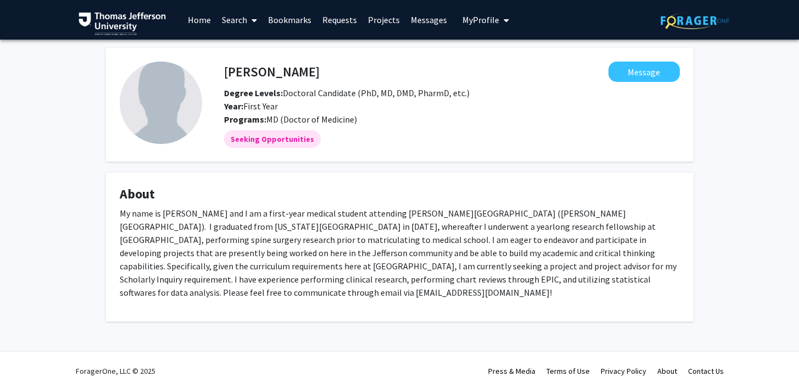
scroll to position [3, 0]
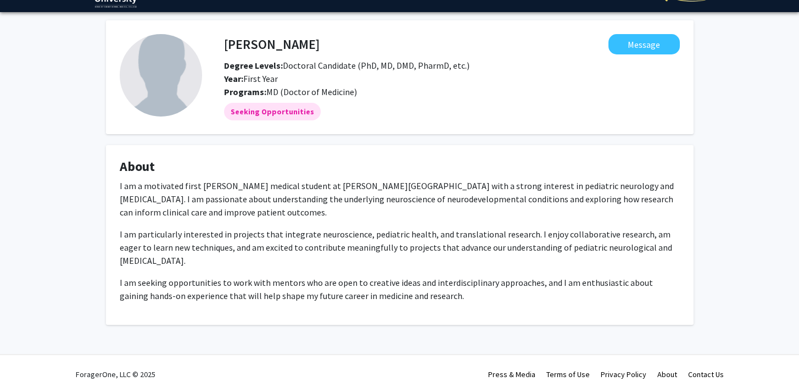
scroll to position [34, 0]
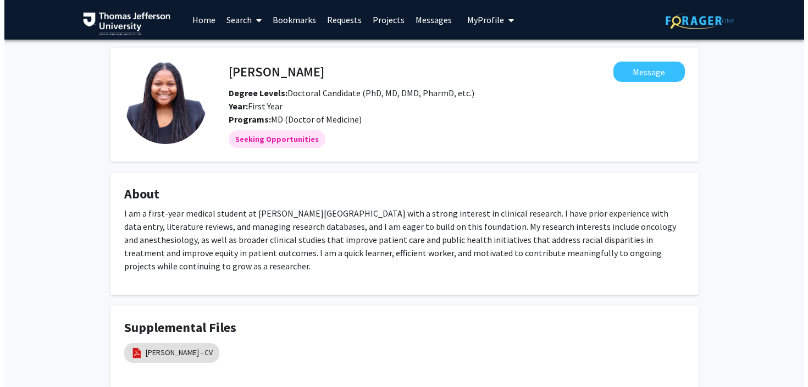
scroll to position [69, 0]
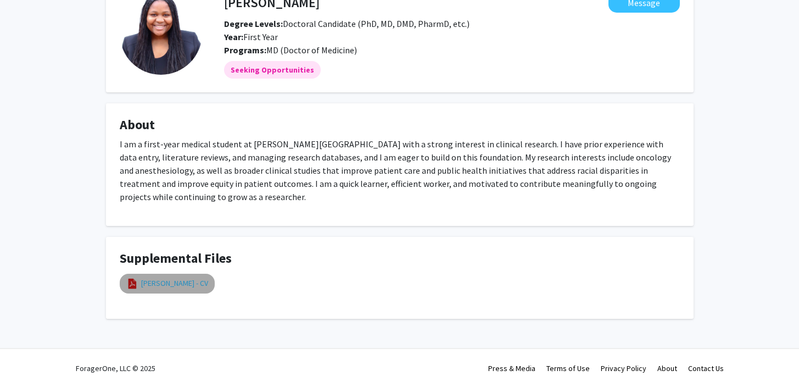
click at [187, 281] on link "Chikodi B. Ebo - CV" at bounding box center [174, 283] width 67 height 12
select select "custom"
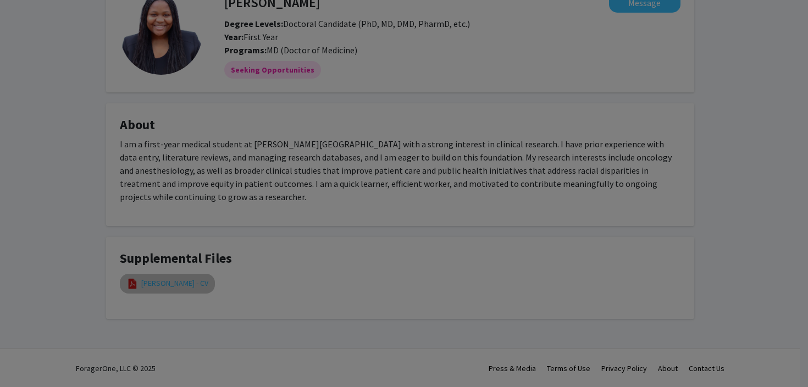
type input "1"
select select "auto"
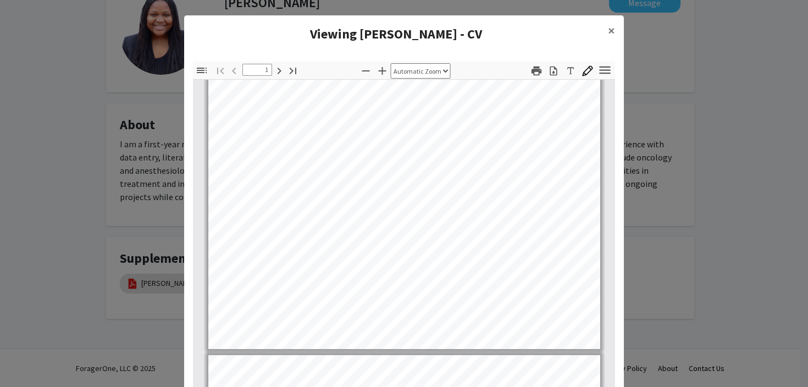
scroll to position [247, 0]
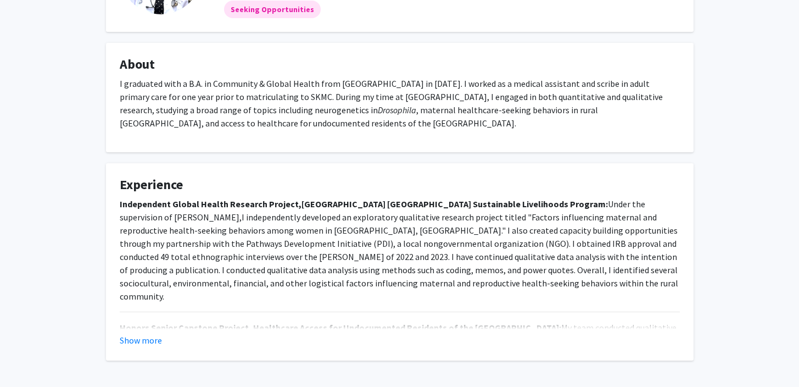
scroll to position [171, 0]
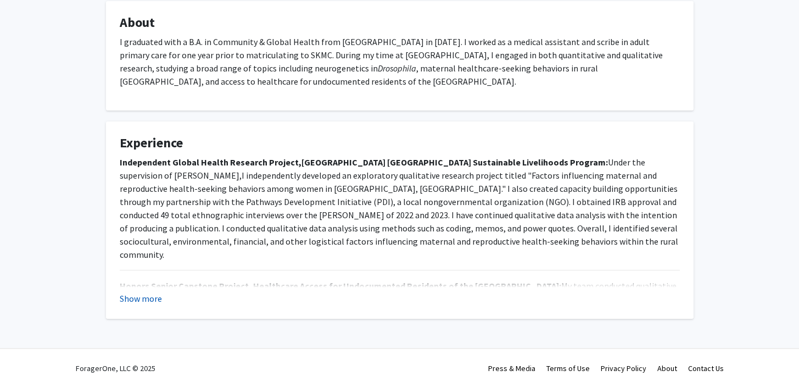
click at [138, 295] on button "Show more" at bounding box center [141, 298] width 42 height 13
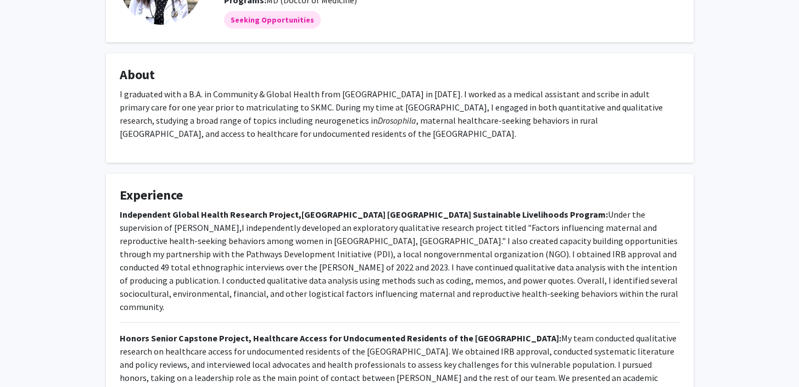
scroll to position [0, 0]
